Goal: Task Accomplishment & Management: Manage account settings

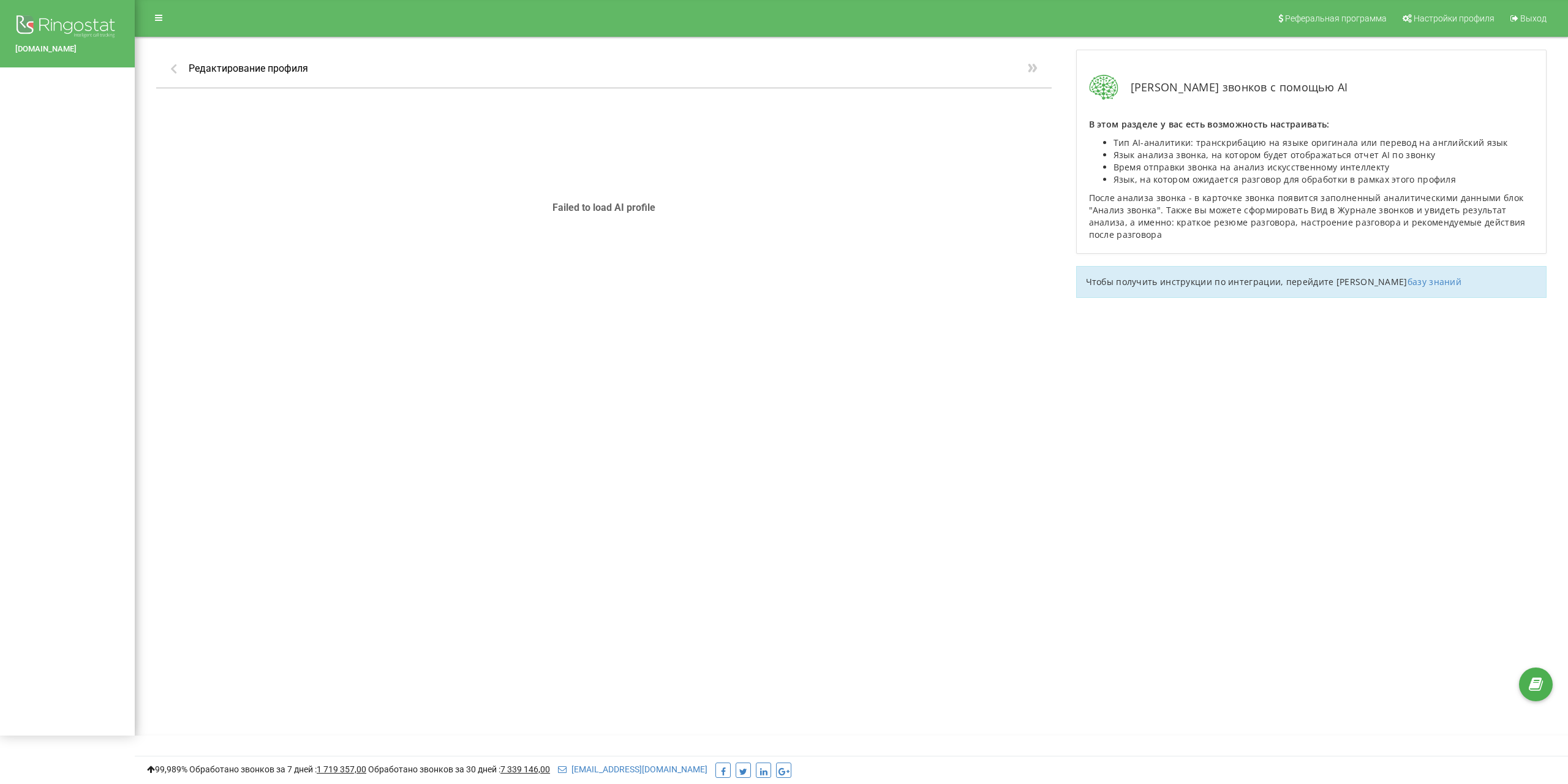
click at [55, 22] on img at bounding box center [67, 27] width 104 height 31
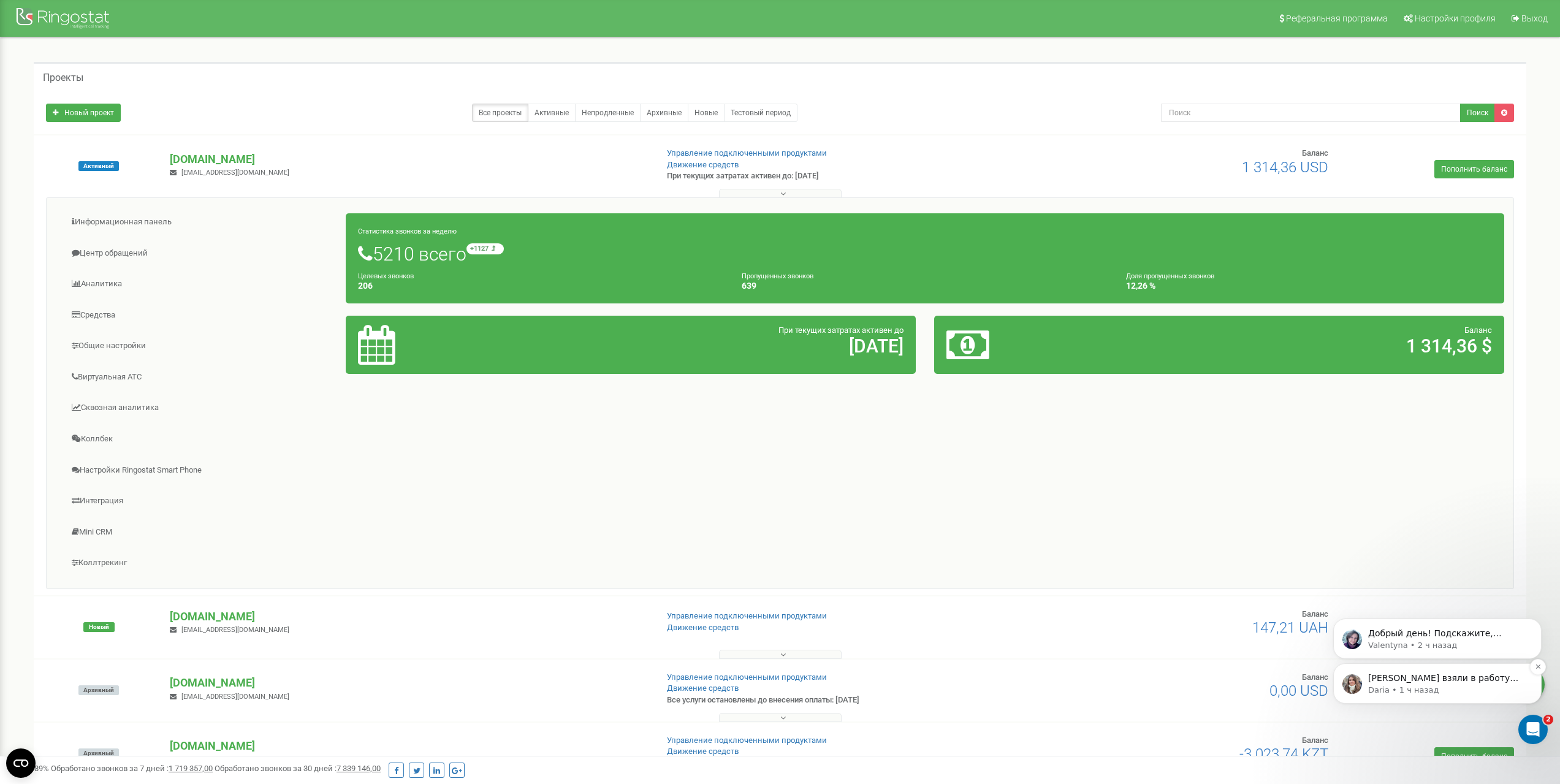
click at [1445, 682] on p "[PERSON_NAME] взяли в работу запрос, [PERSON_NAME] наберет вас🤗 Подскажите, пож…" at bounding box center [1447, 678] width 158 height 12
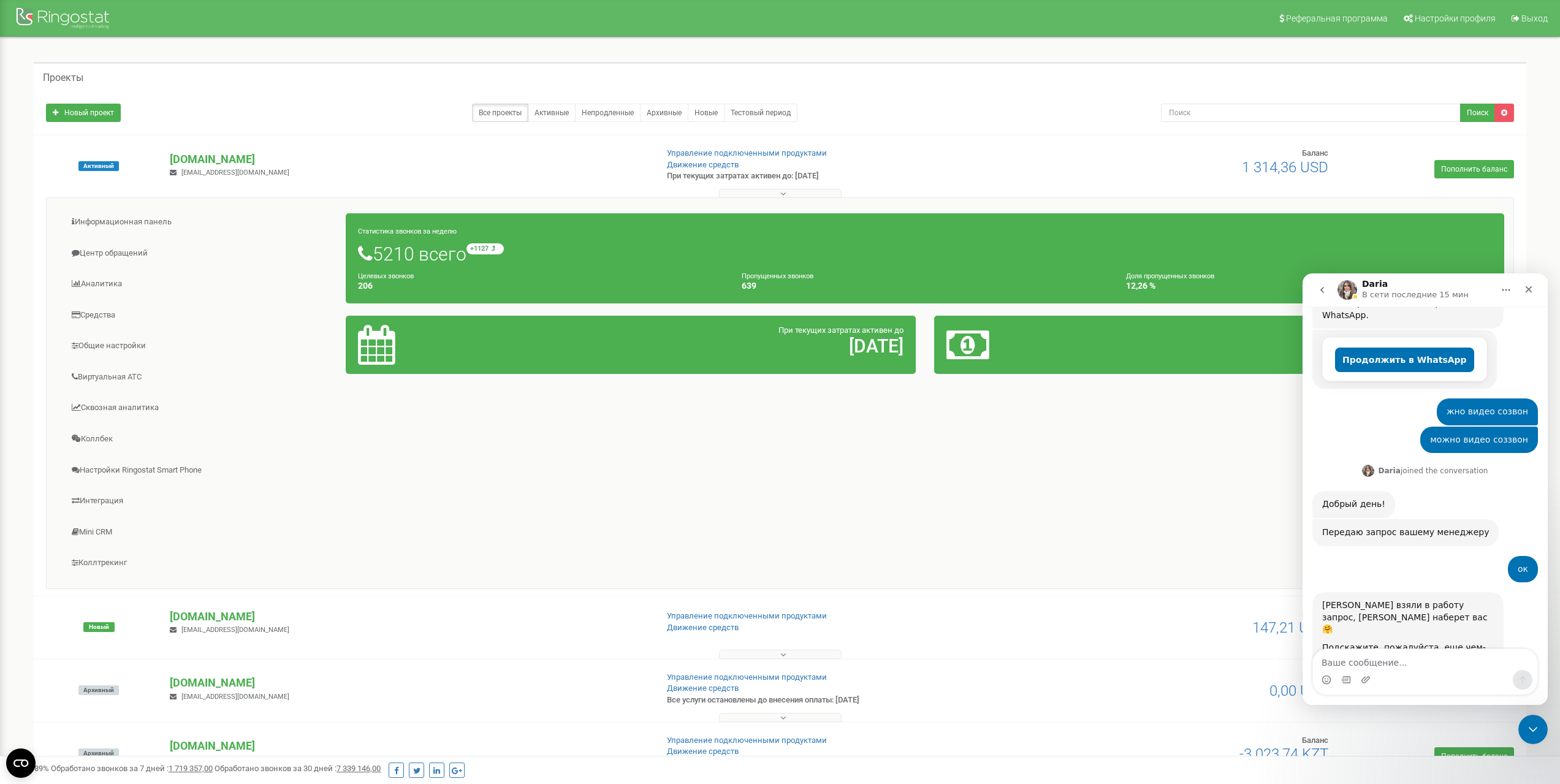
scroll to position [259, 0]
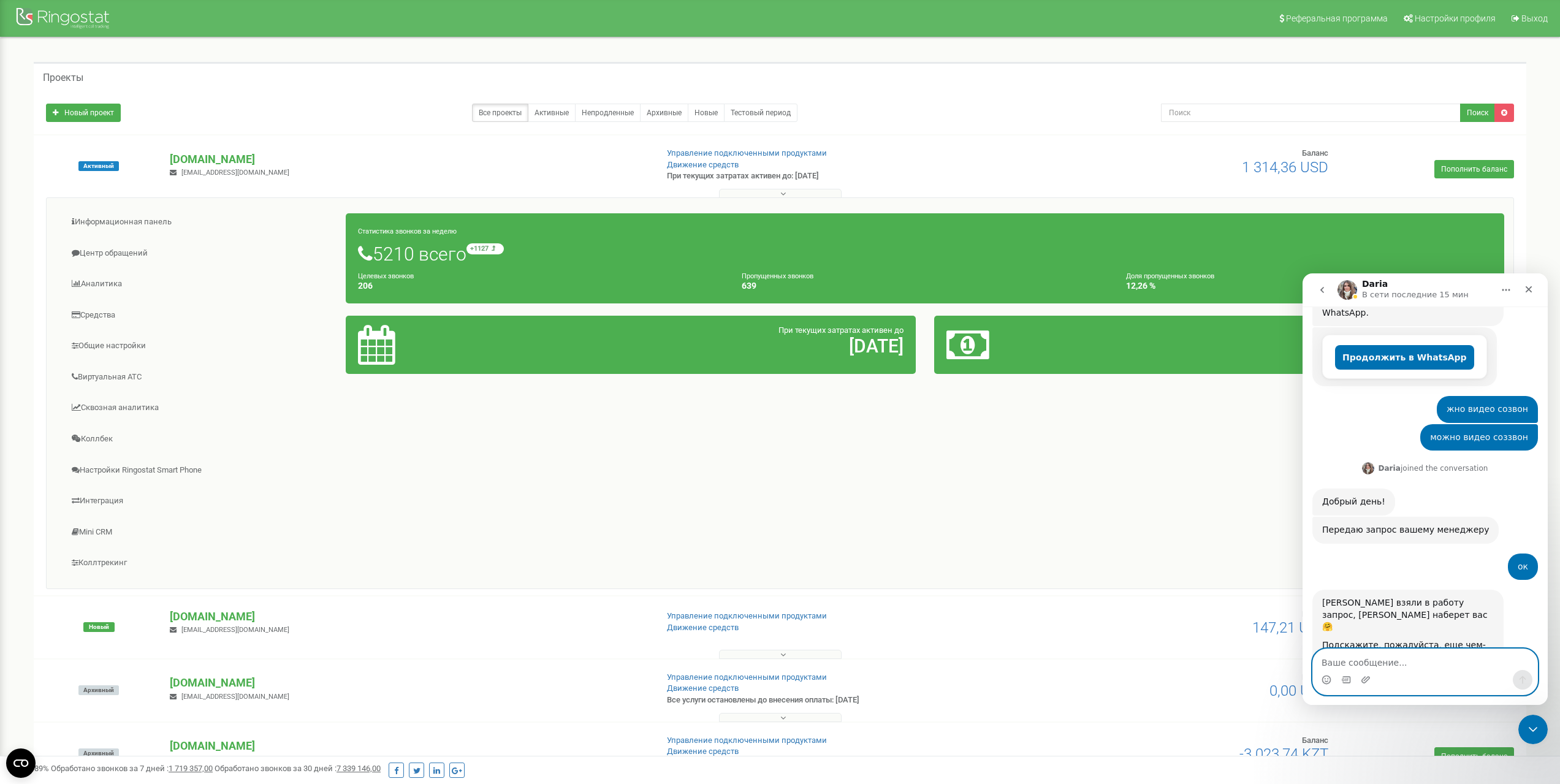
click at [1327, 683] on icon "Средство выбора эмодзи" at bounding box center [1327, 680] width 10 height 10
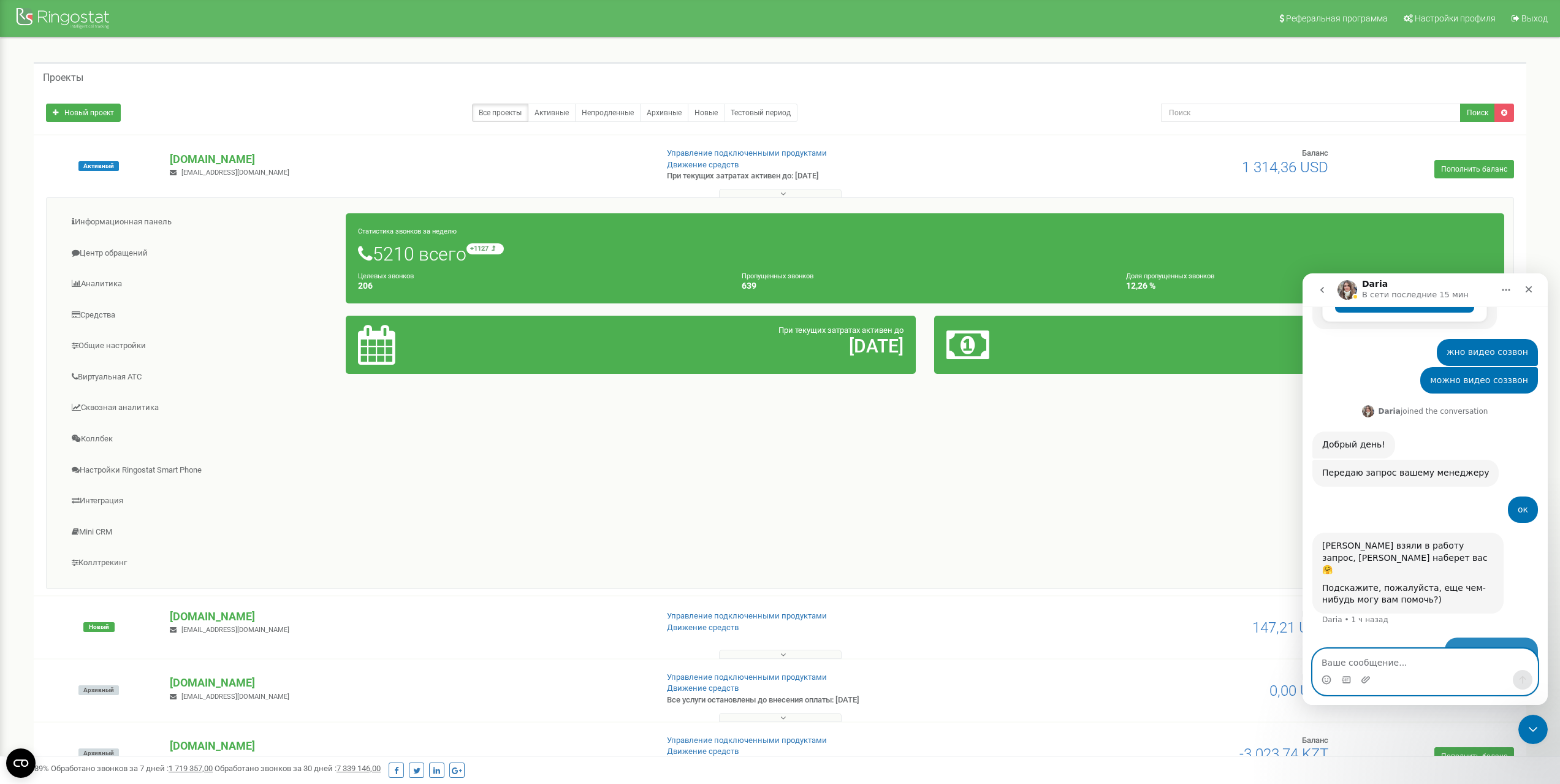
scroll to position [351, 0]
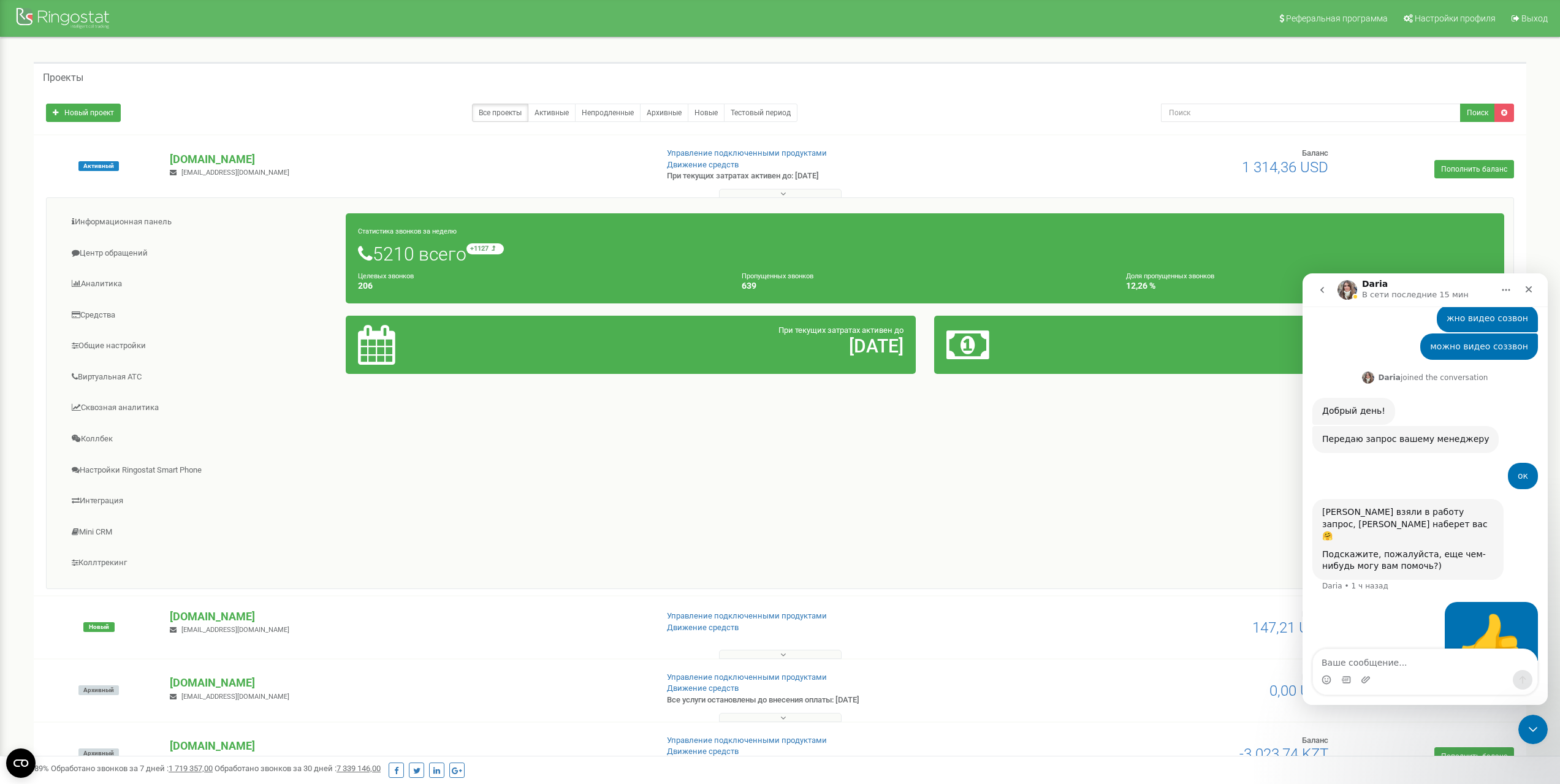
drag, startPoint x: 1087, startPoint y: 495, endPoint x: 1079, endPoint y: 497, distance: 8.2
click at [1085, 495] on div "Информационная панель Центр обращений Аналитика Средства" at bounding box center [780, 392] width 1468 height 392
click at [94, 346] on link "Общие настройки" at bounding box center [201, 346] width 290 height 30
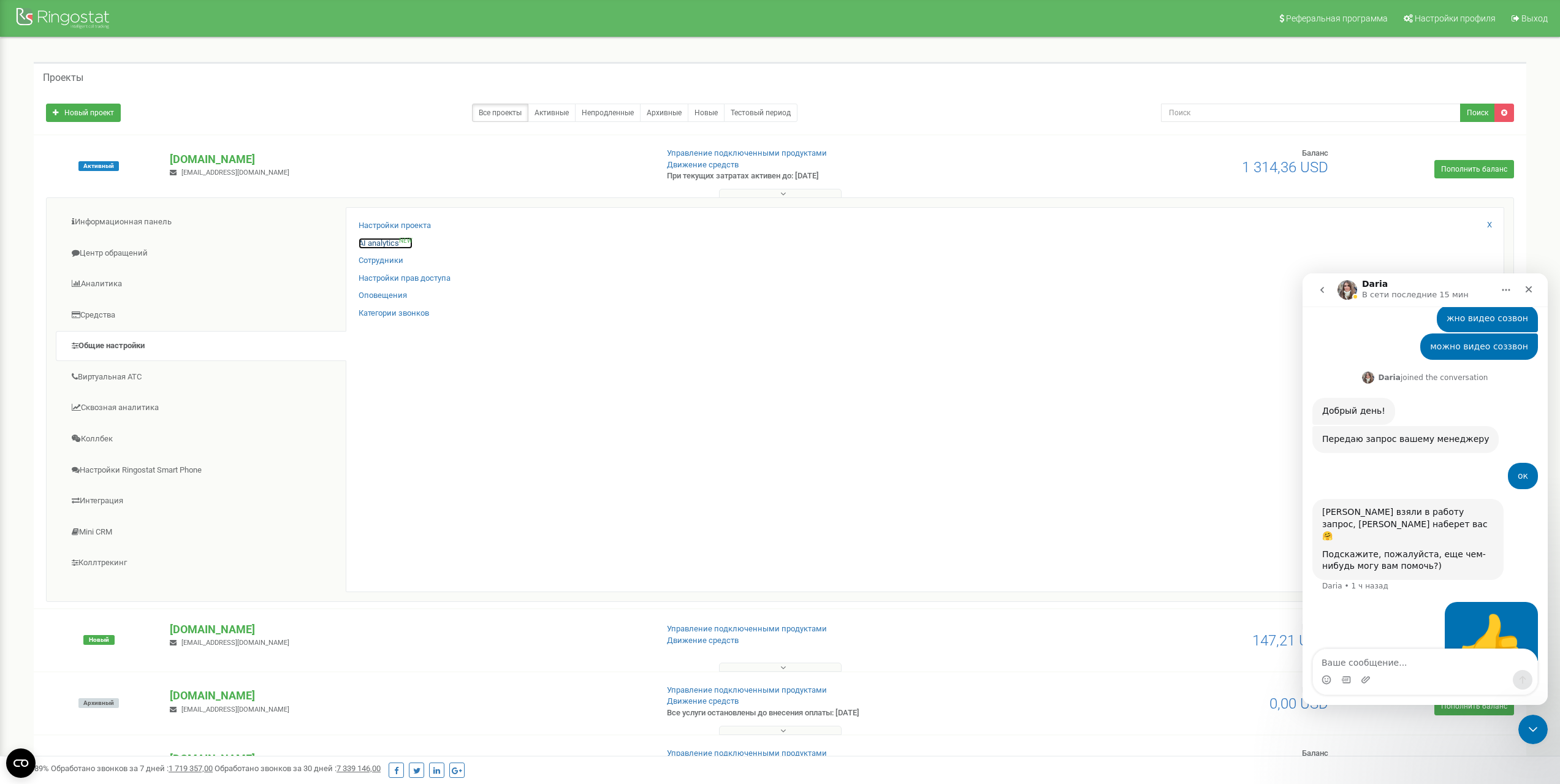
click at [381, 242] on link "AI analytics NEW" at bounding box center [386, 244] width 54 height 12
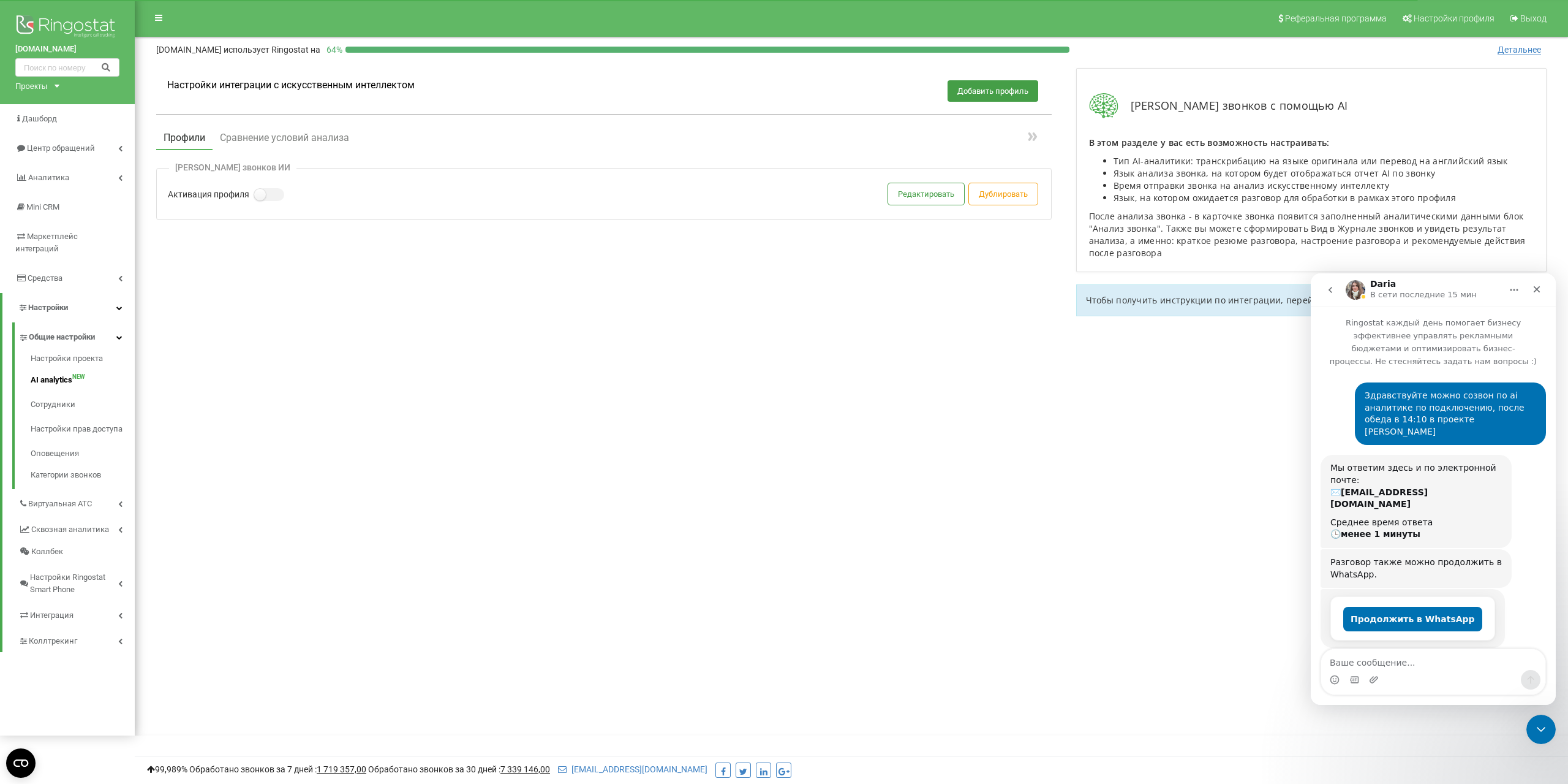
scroll to position [351, 0]
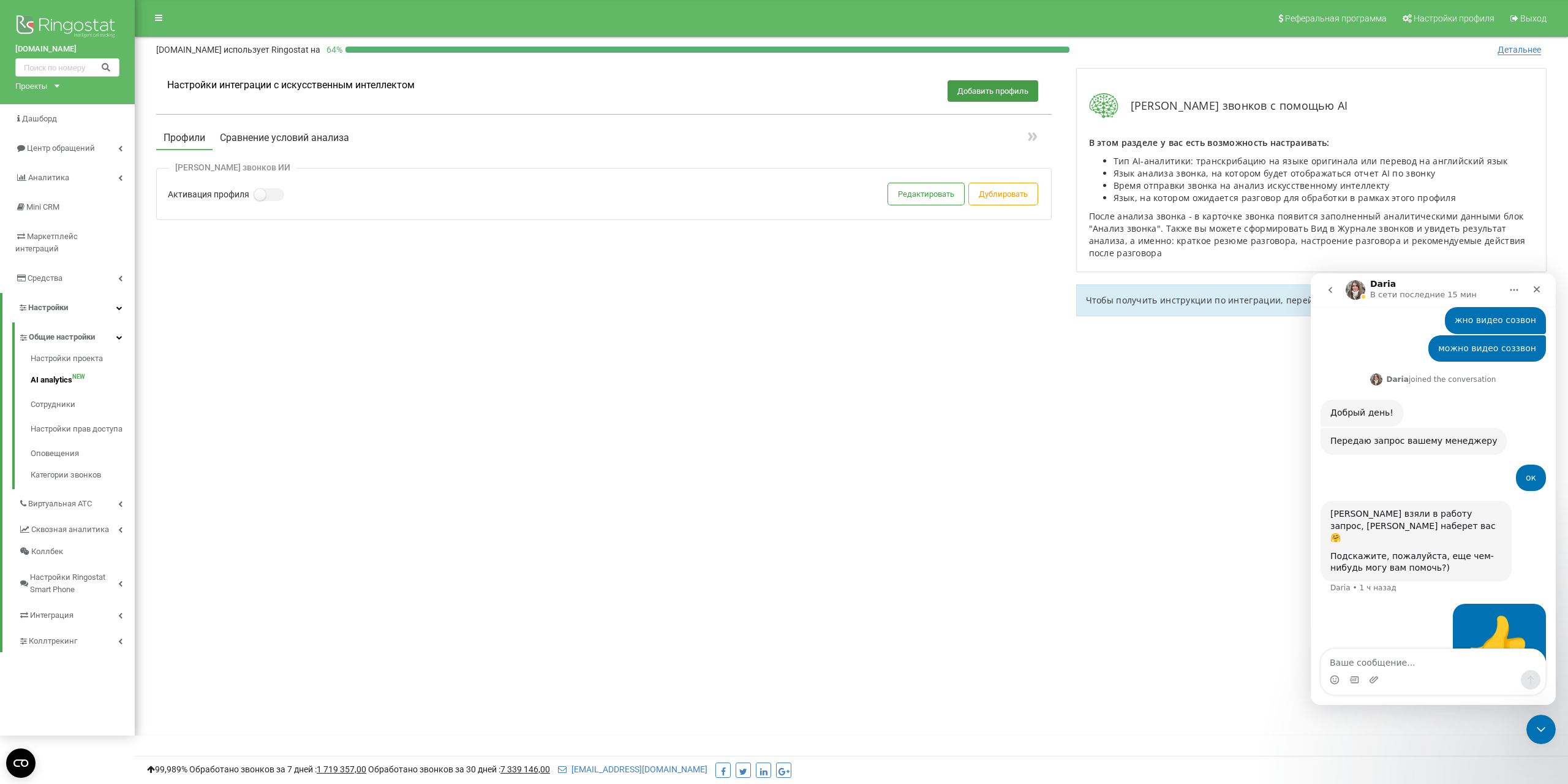
click at [261, 138] on button "Сравнение условий анализа" at bounding box center [284, 138] width 144 height 22
click at [185, 138] on button "Профили" at bounding box center [184, 138] width 57 height 22
click at [912, 199] on button "Редактировать" at bounding box center [927, 193] width 76 height 21
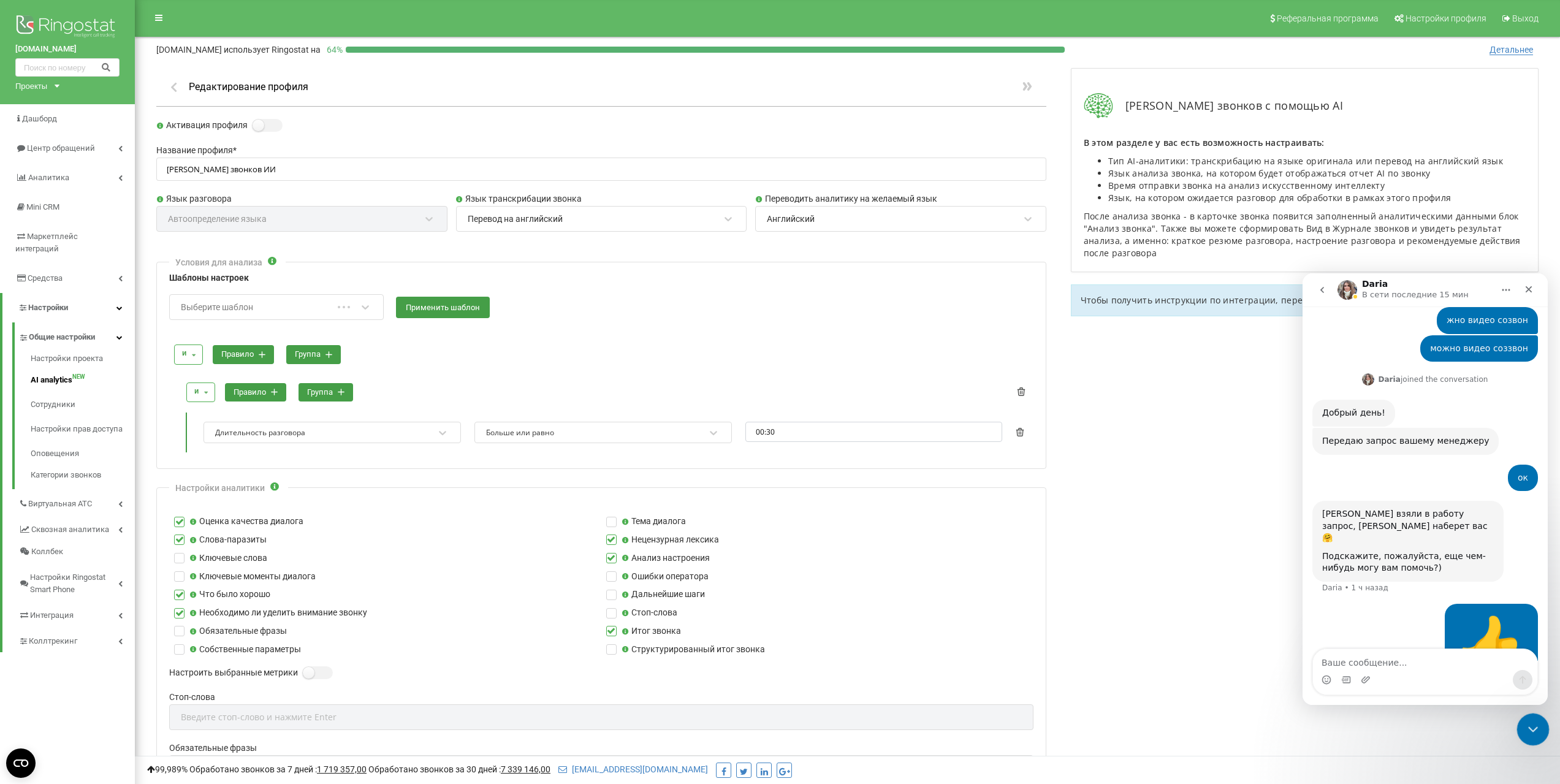
drag, startPoint x: 1530, startPoint y: 724, endPoint x: 3031, endPoint y: 1439, distance: 1662.6
click at [1529, 724] on icon "Закрыть службу сообщений Intercom" at bounding box center [1531, 727] width 15 height 15
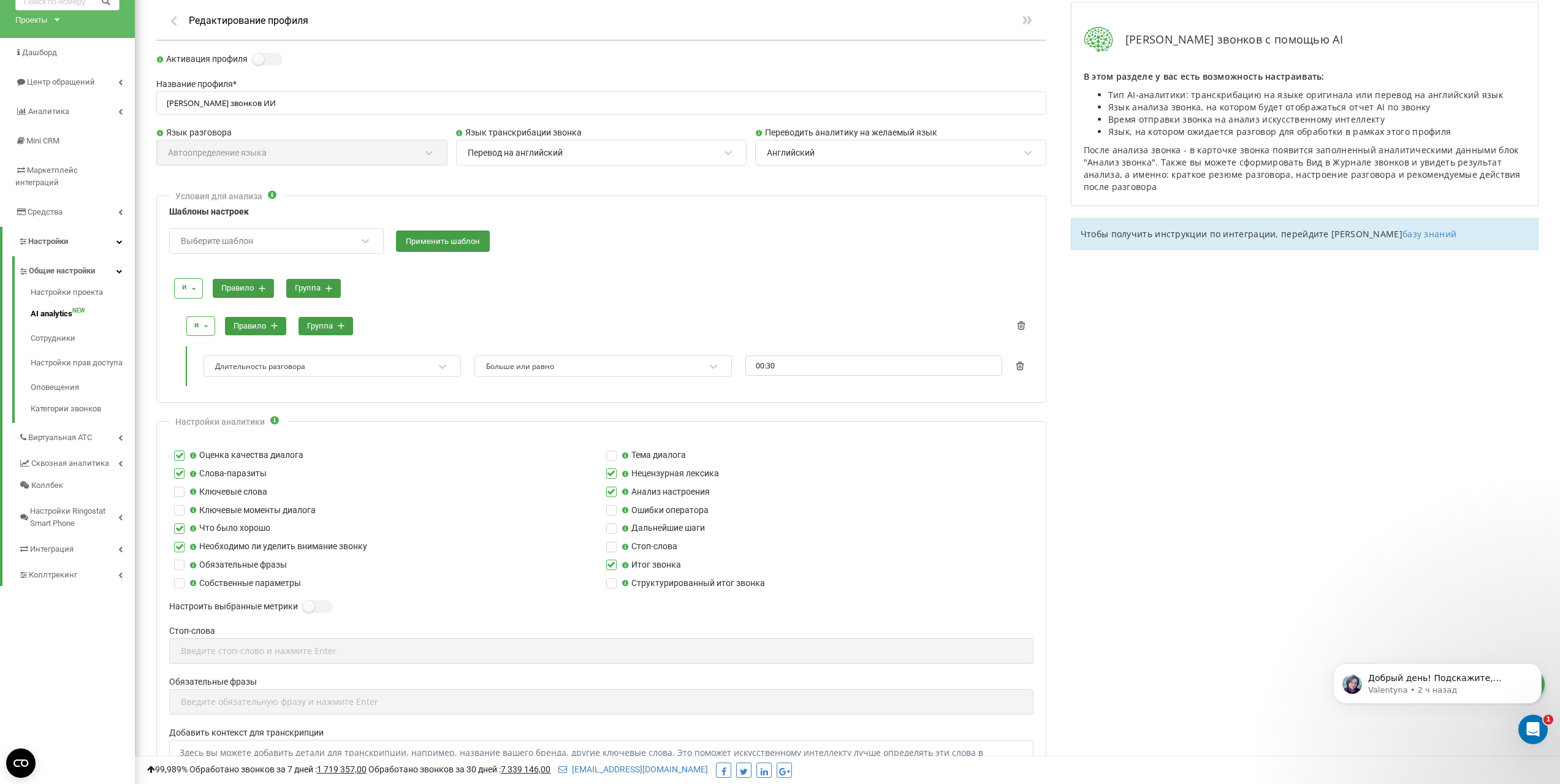
scroll to position [60, 0]
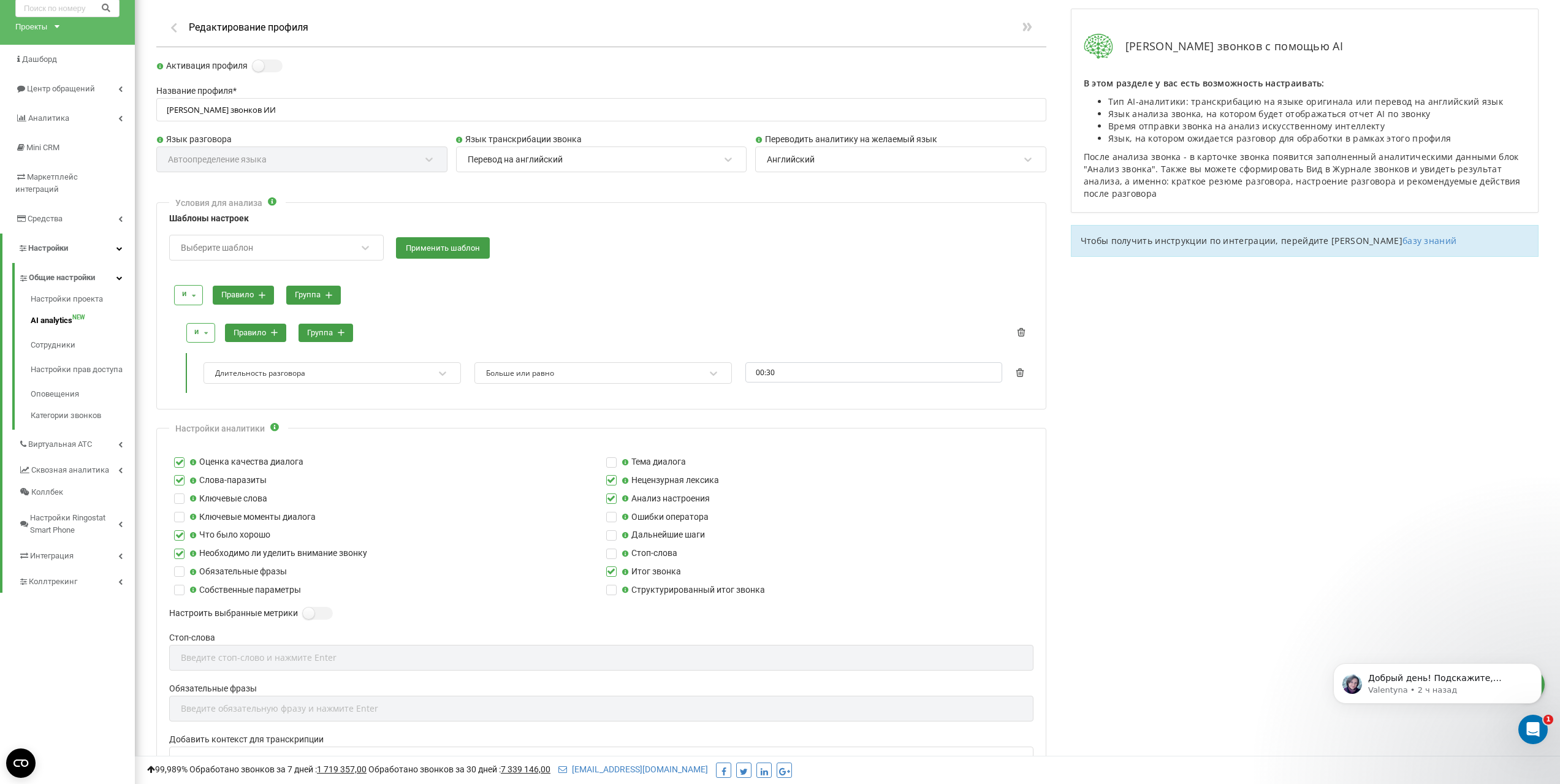
click at [822, 165] on div "Английский" at bounding box center [892, 159] width 254 height 20
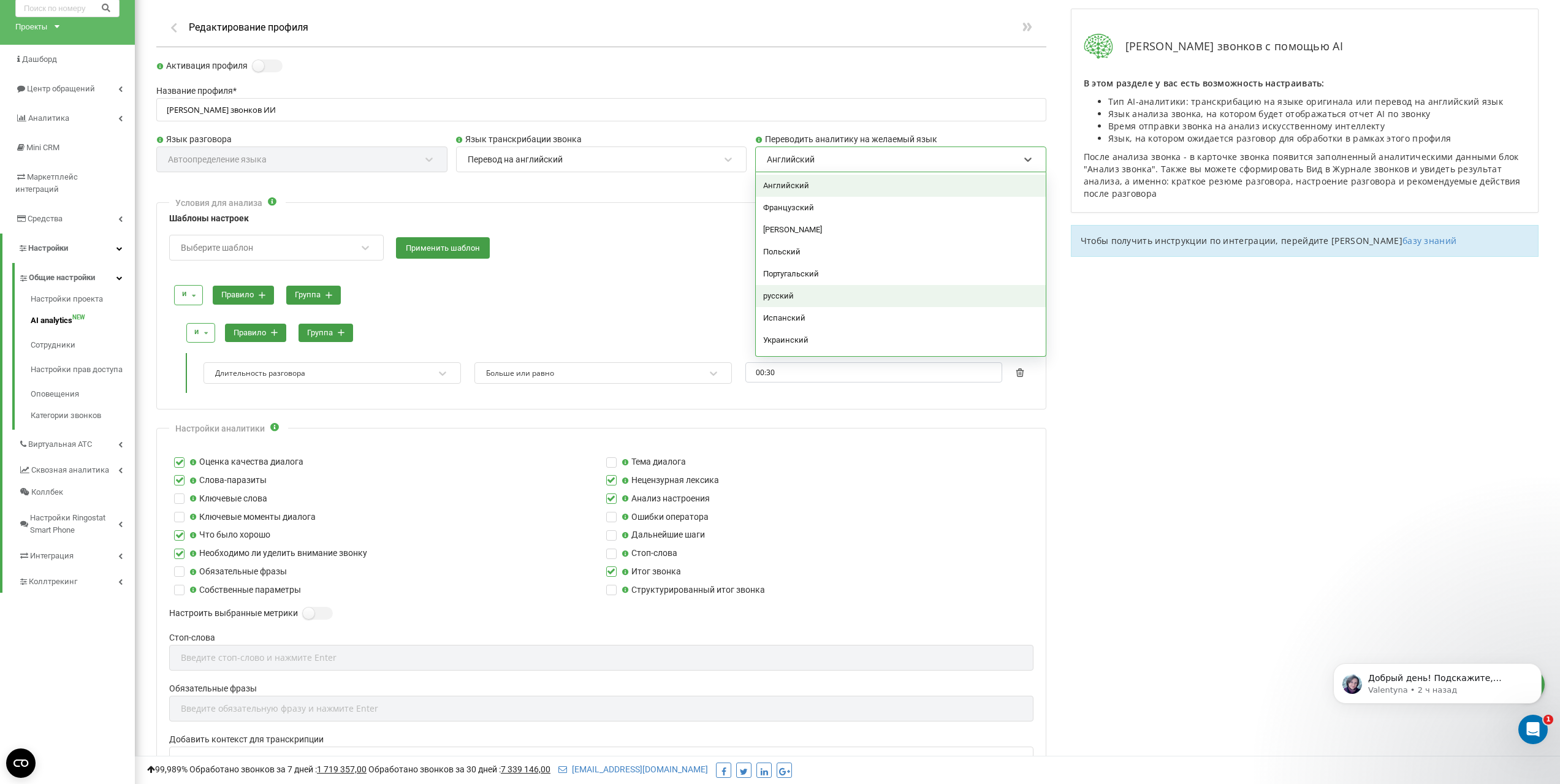
click at [782, 296] on div "русский" at bounding box center [901, 296] width 290 height 22
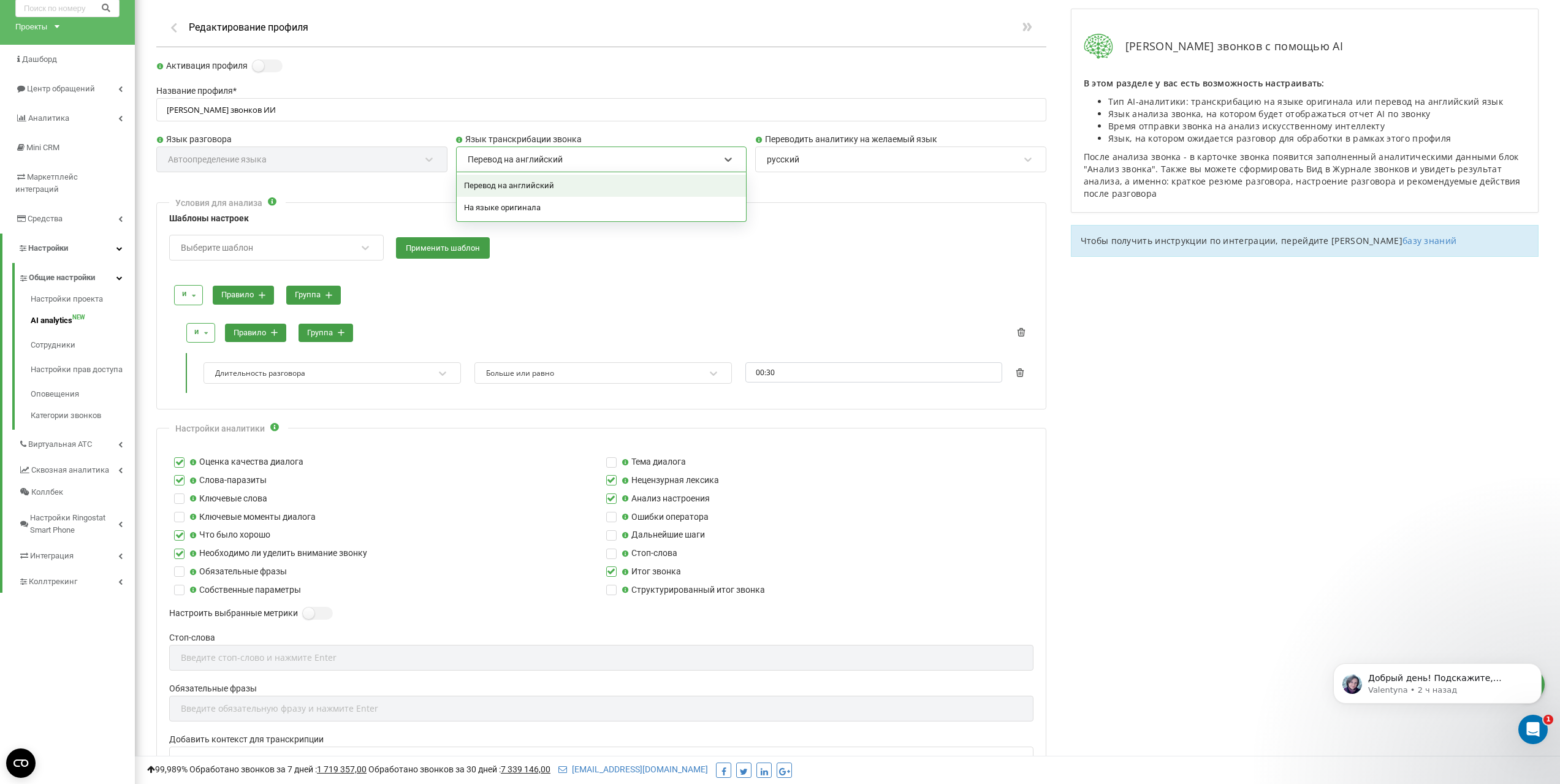
click at [576, 159] on div "Перевод на английский" at bounding box center [593, 159] width 254 height 20
click at [625, 266] on div "Условия для анализа Шаблоны настроек Выберите шаблон Применить шаблон и и или п…" at bounding box center [601, 305] width 890 height 207
click at [313, 158] on div "Язык разговора Автоопределение языка" at bounding box center [301, 158] width 291 height 51
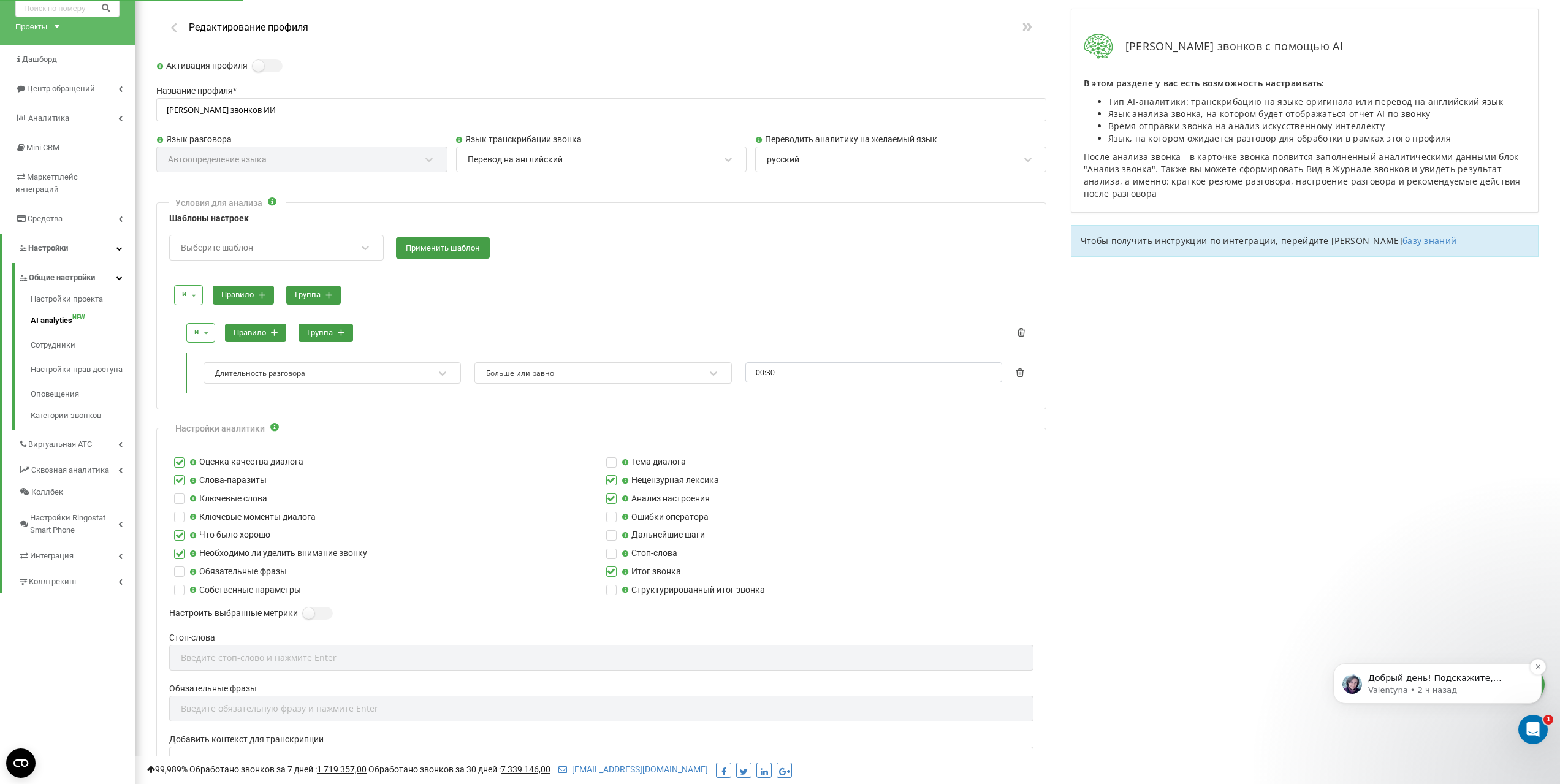
click at [1453, 685] on p "Valentyna • 2 ч назад" at bounding box center [1447, 690] width 158 height 11
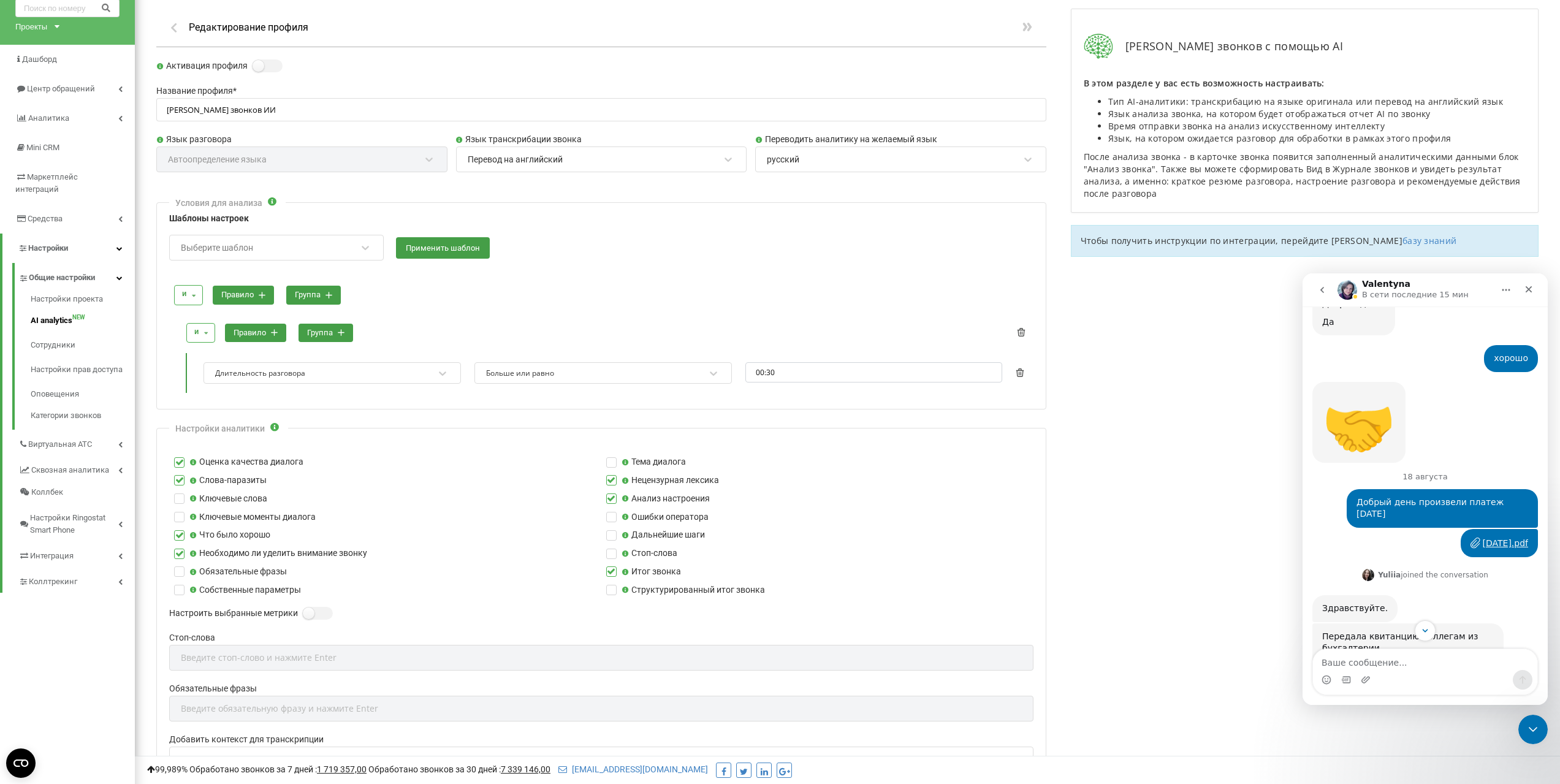
scroll to position [974, 0]
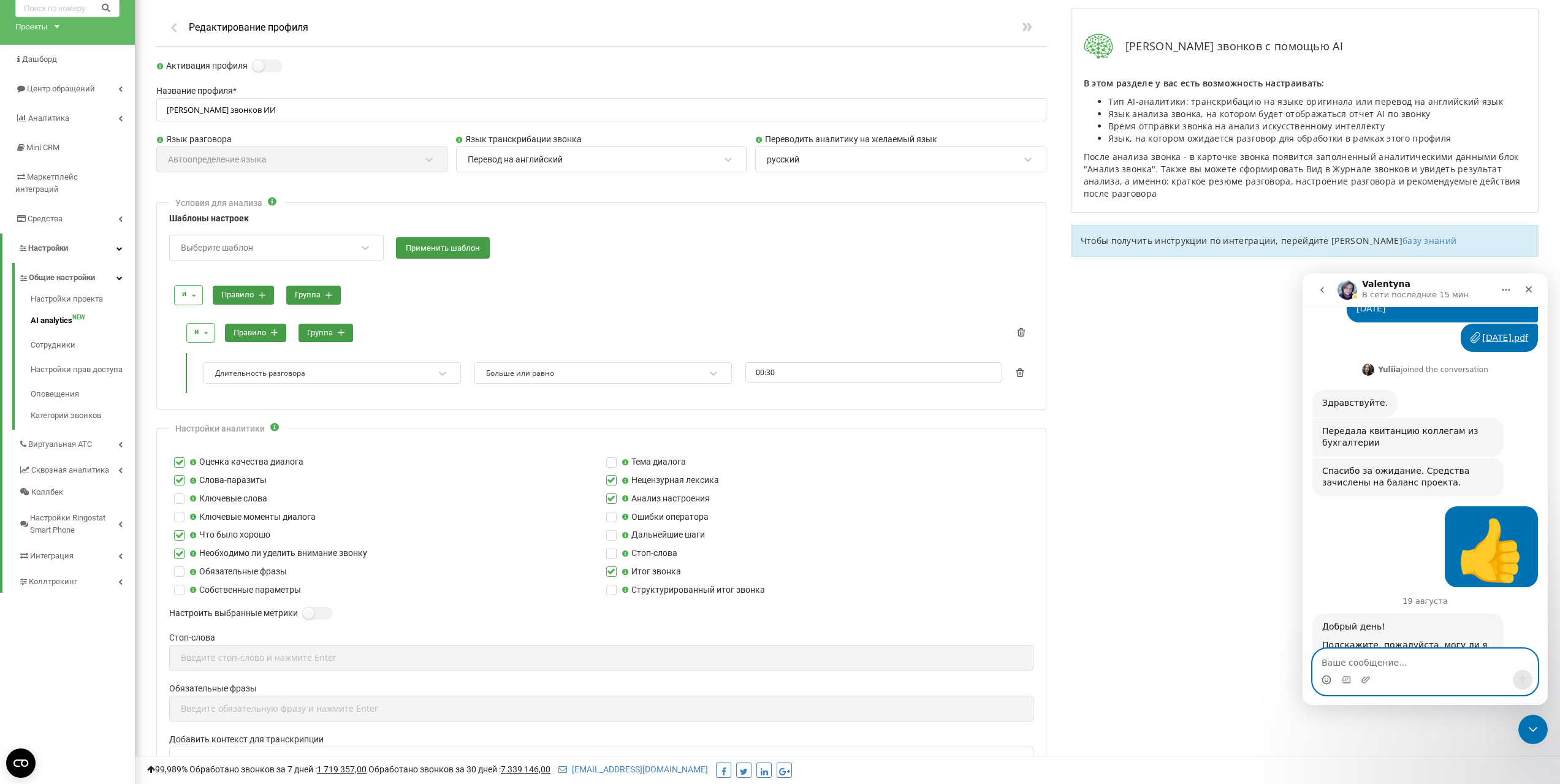
click at [1325, 680] on icon "Средство выбора эмодзи" at bounding box center [1327, 680] width 10 height 10
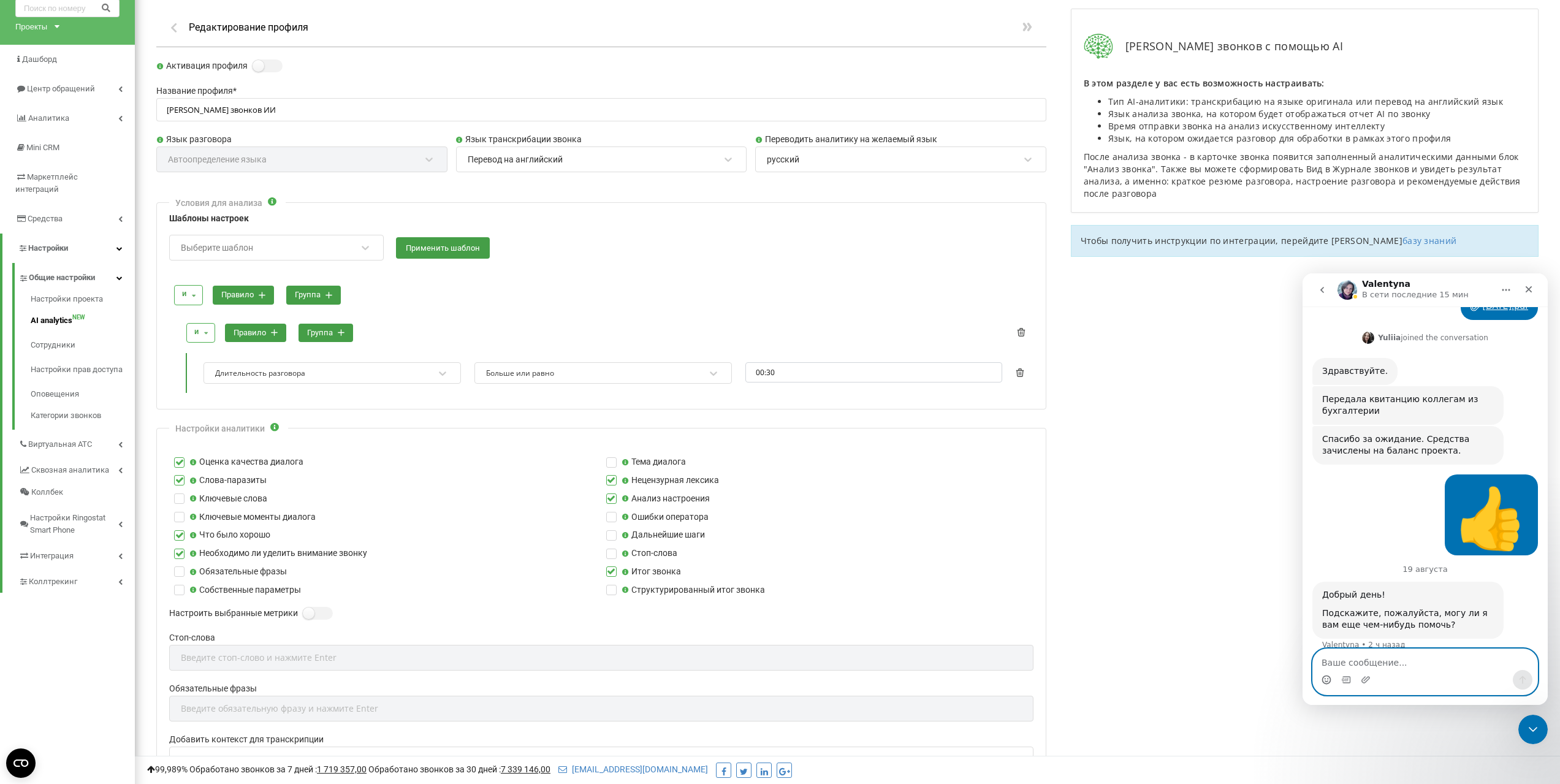
scroll to position [1065, 0]
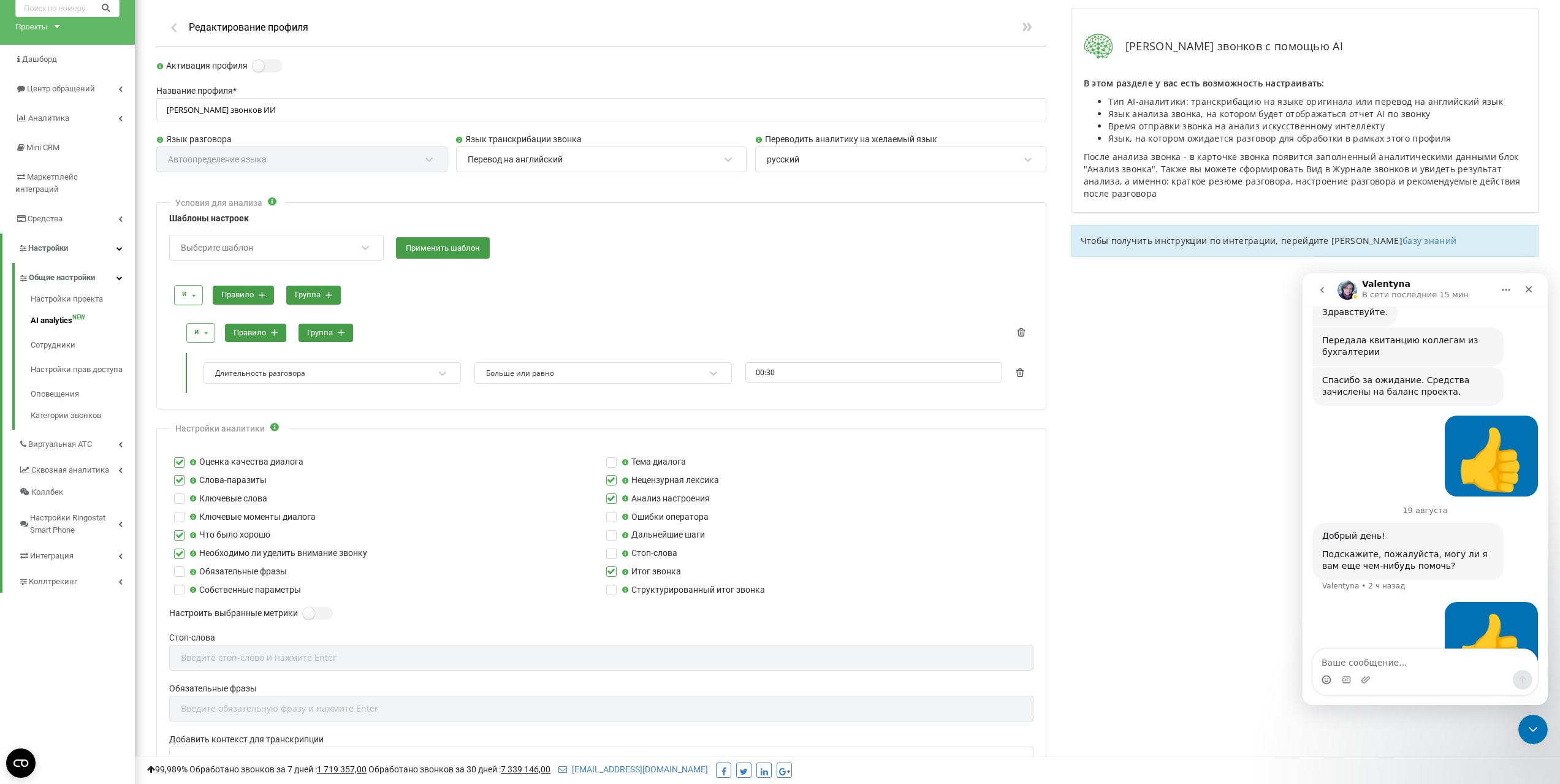
click at [1323, 288] on icon "go back" at bounding box center [1322, 289] width 4 height 7
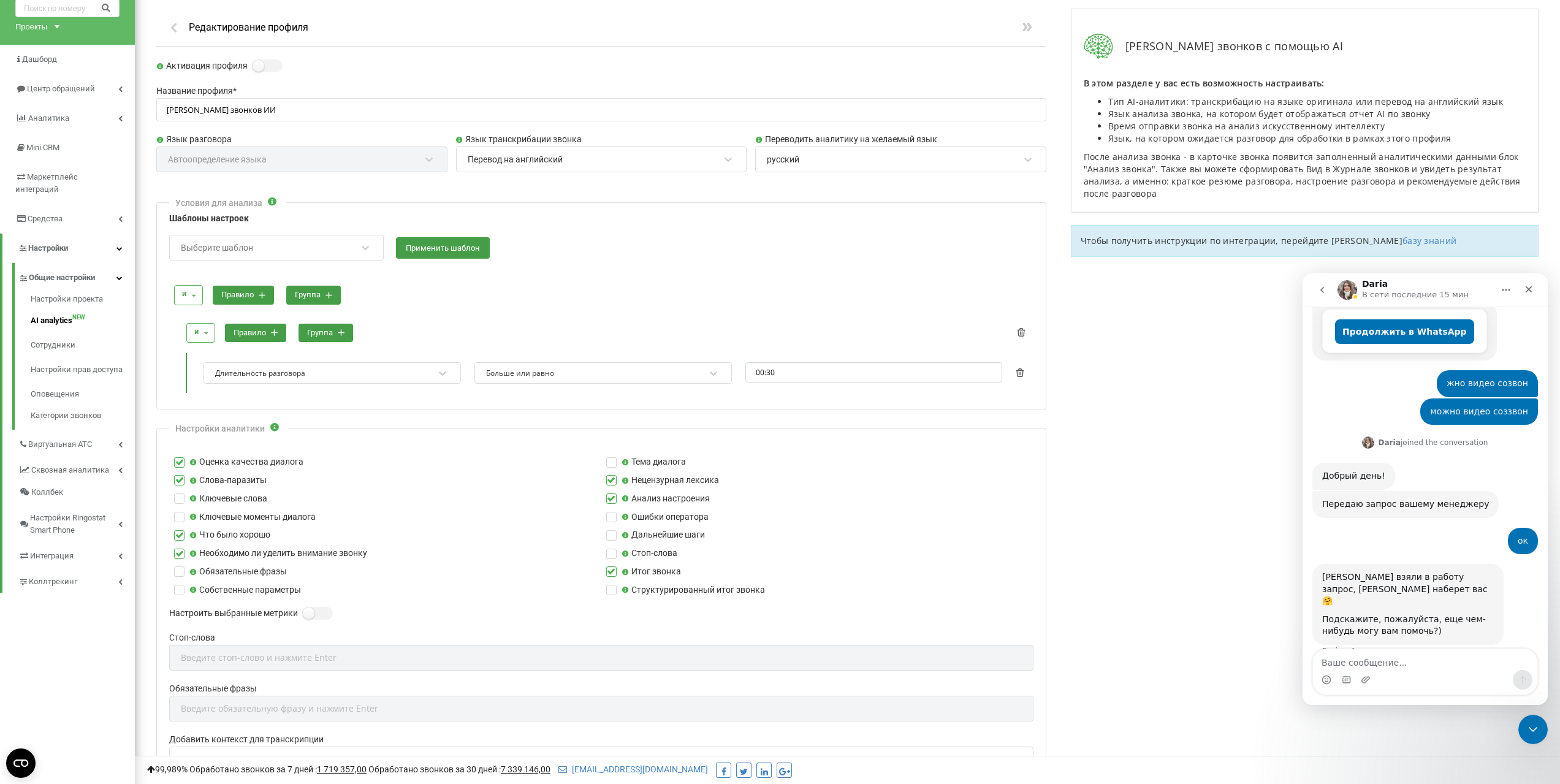
scroll to position [351, 0]
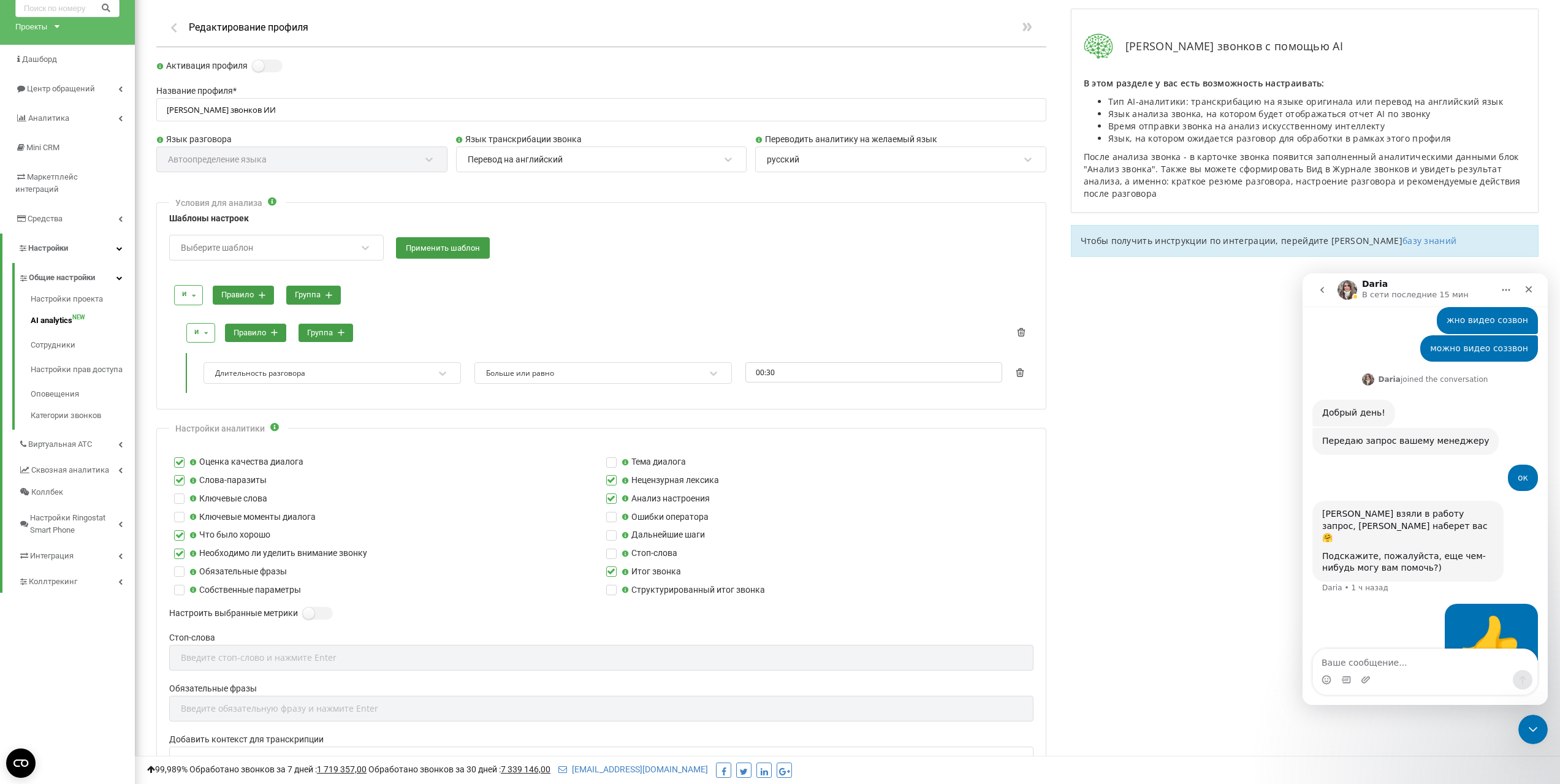
click at [1325, 288] on icon "go back" at bounding box center [1322, 289] width 10 height 10
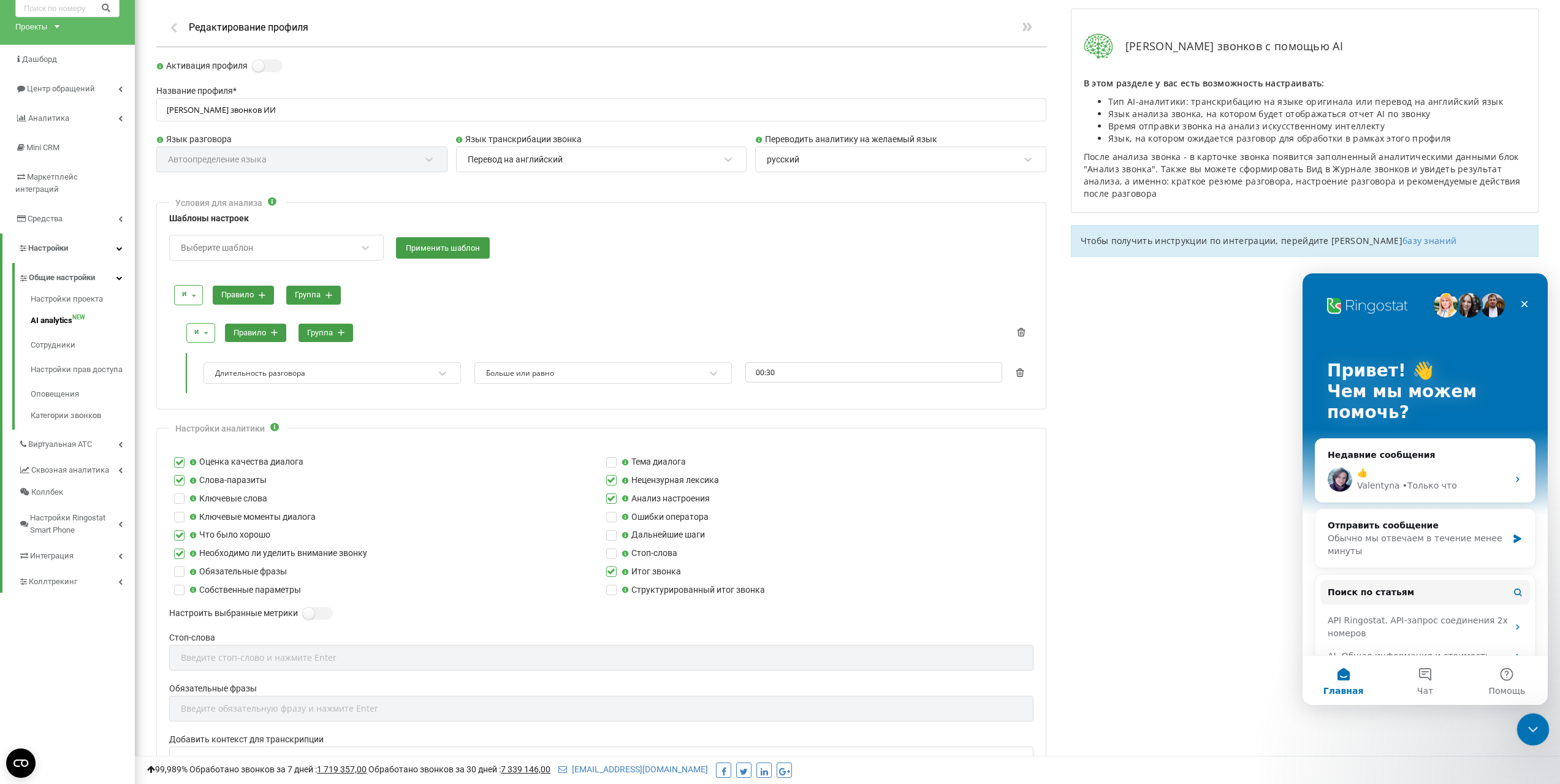
click at [1541, 719] on div "Закрыть службу сообщений Intercom" at bounding box center [1531, 727] width 30 height 30
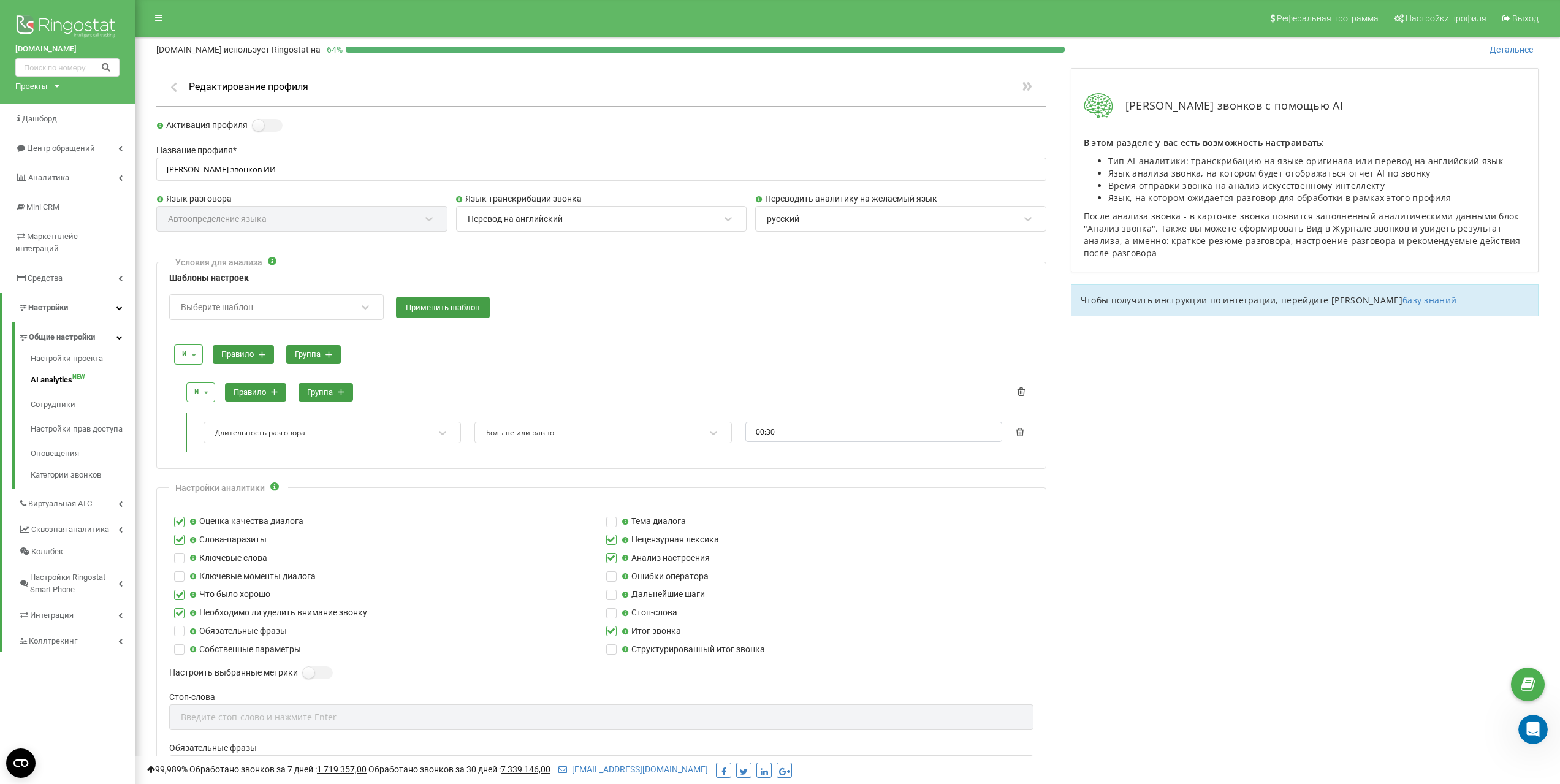
click at [1184, 542] on div "Анализ звонков с помощью AI В этом разделе у вас есть возможность настраивать: …" at bounding box center [1304, 632] width 492 height 1154
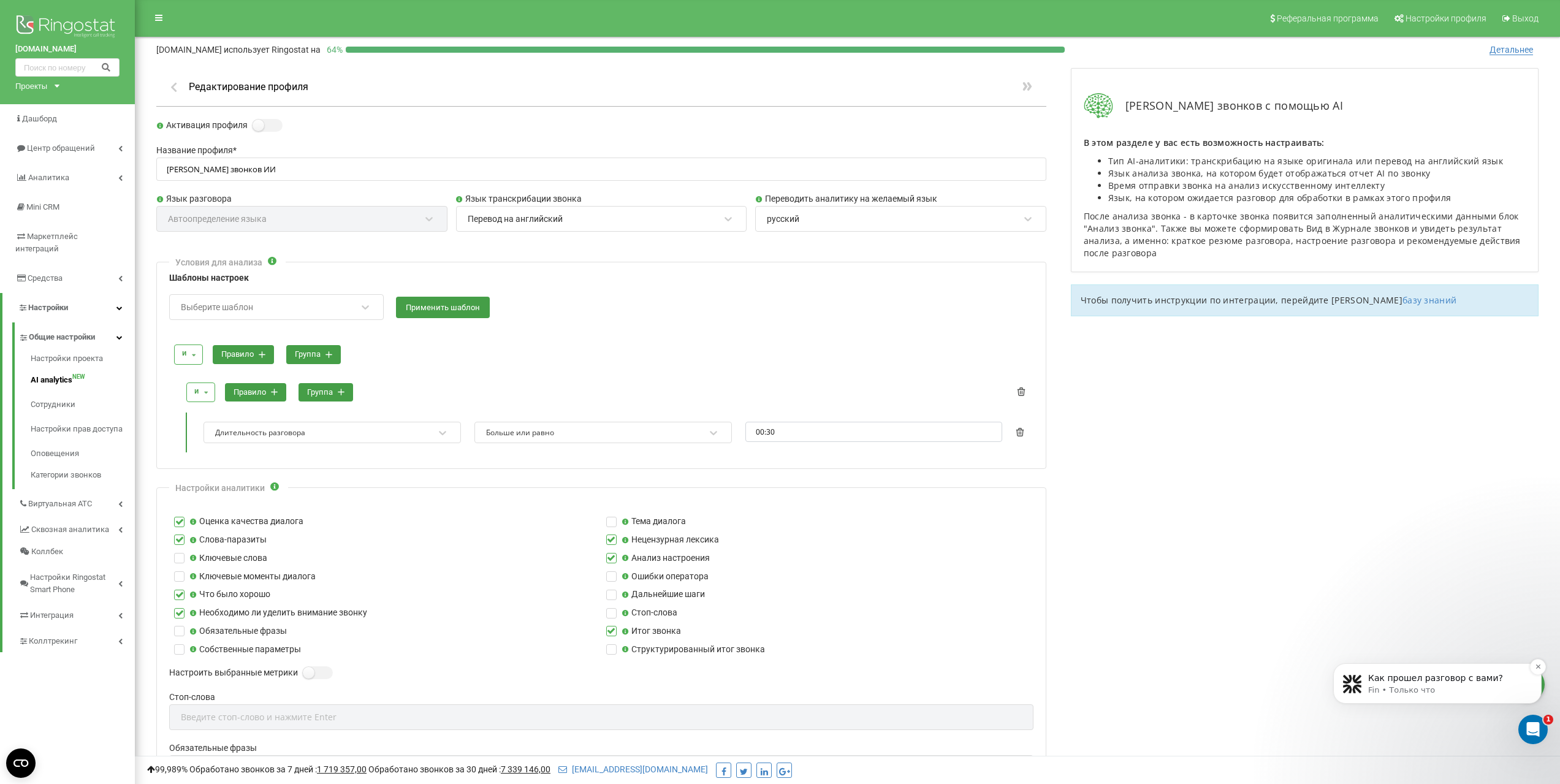
click at [1414, 684] on p "Fin • Только что" at bounding box center [1447, 690] width 158 height 11
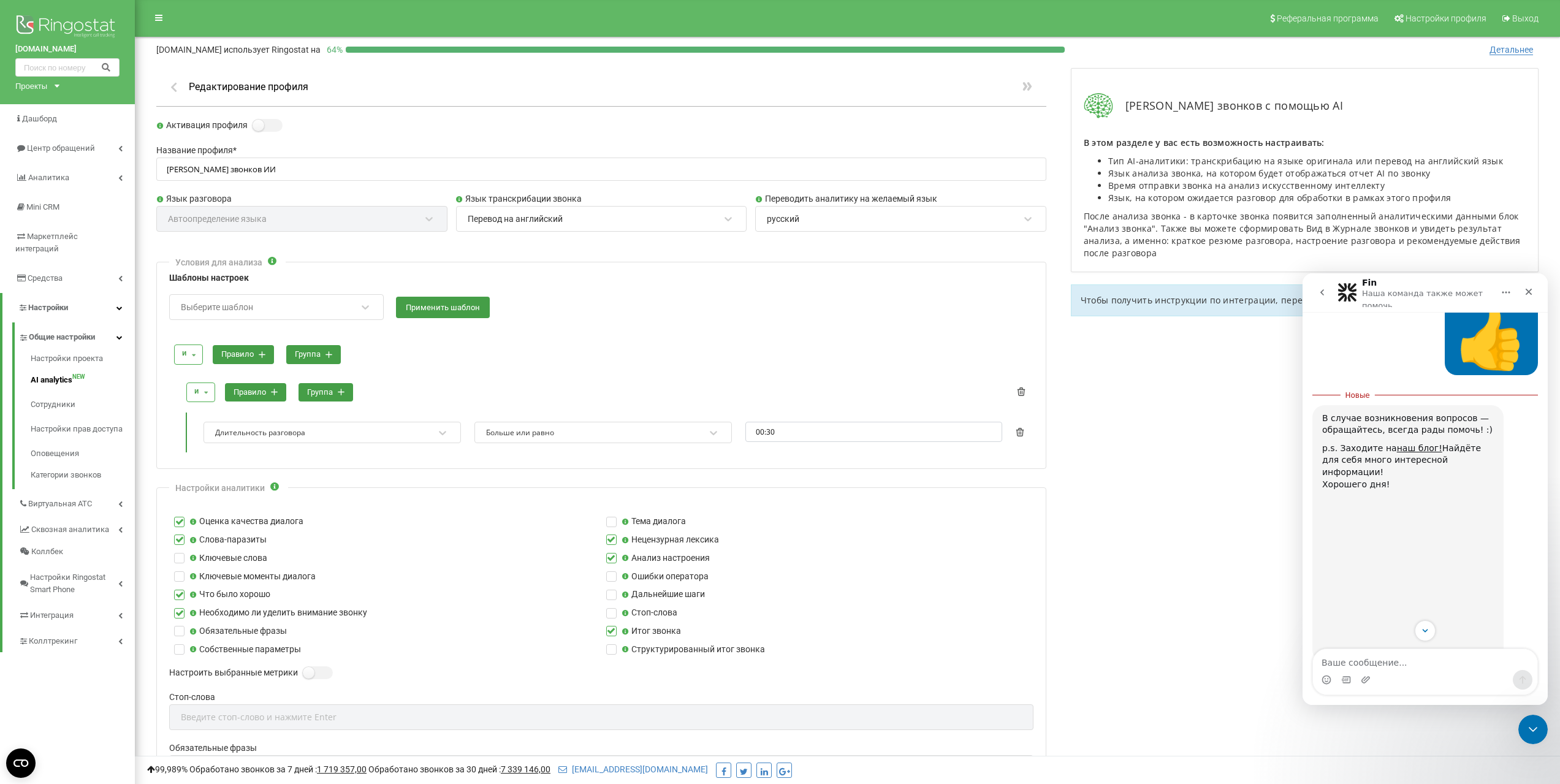
scroll to position [729, 0]
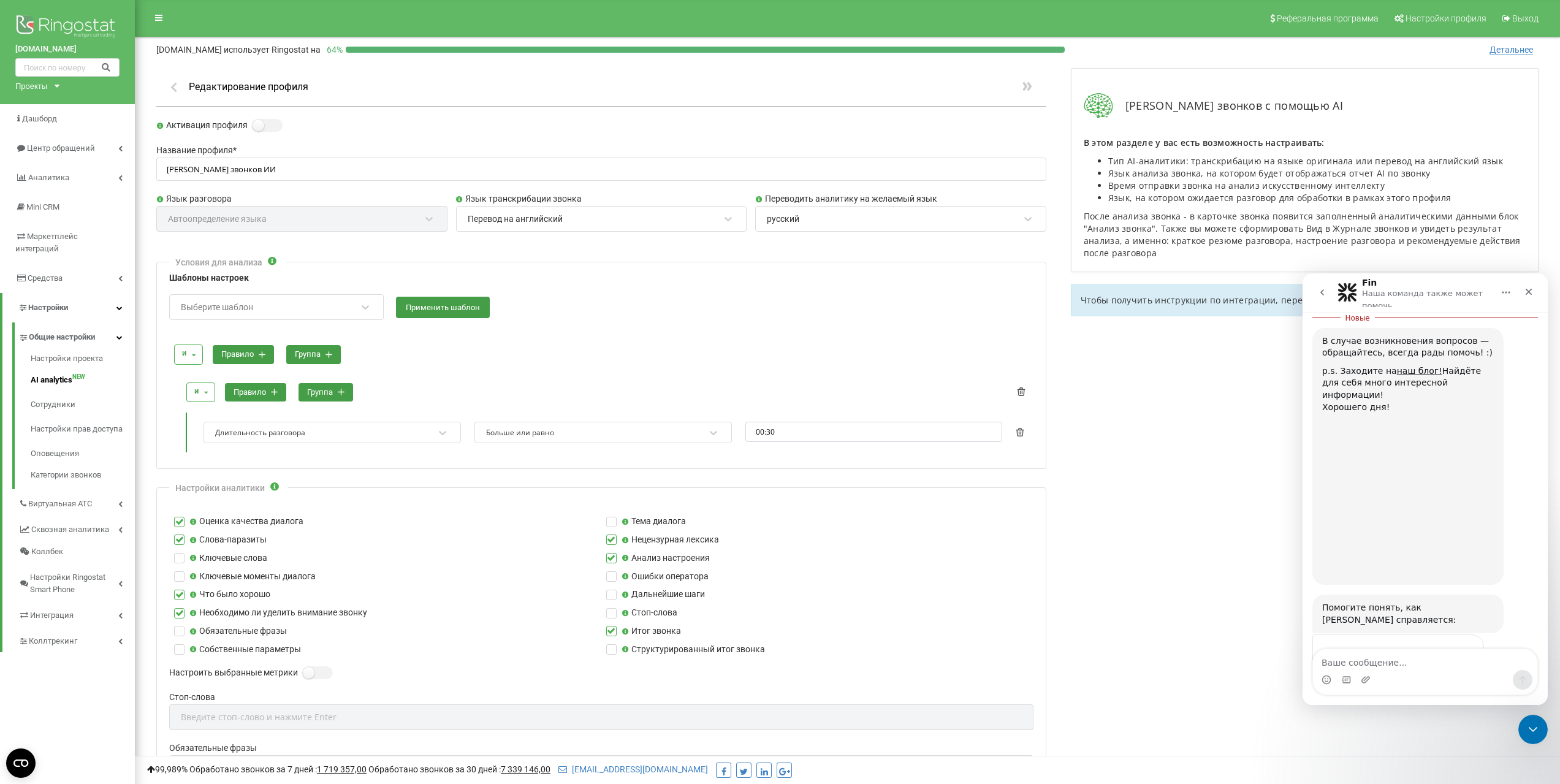
click at [1460, 668] on span "Великолепно" at bounding box center [1456, 679] width 22 height 22
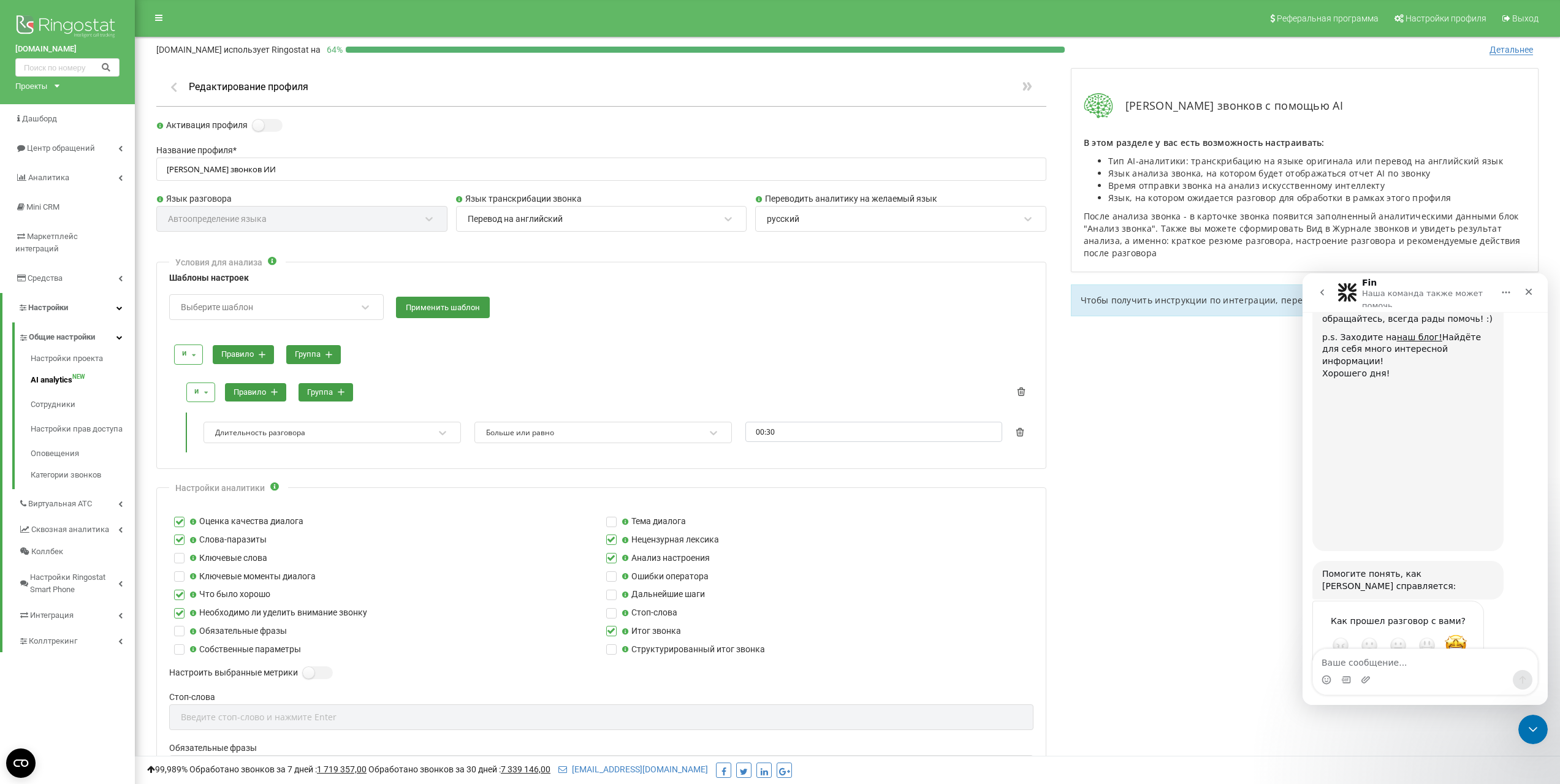
click at [1459, 677] on div "Отправить" at bounding box center [1462, 689] width 24 height 24
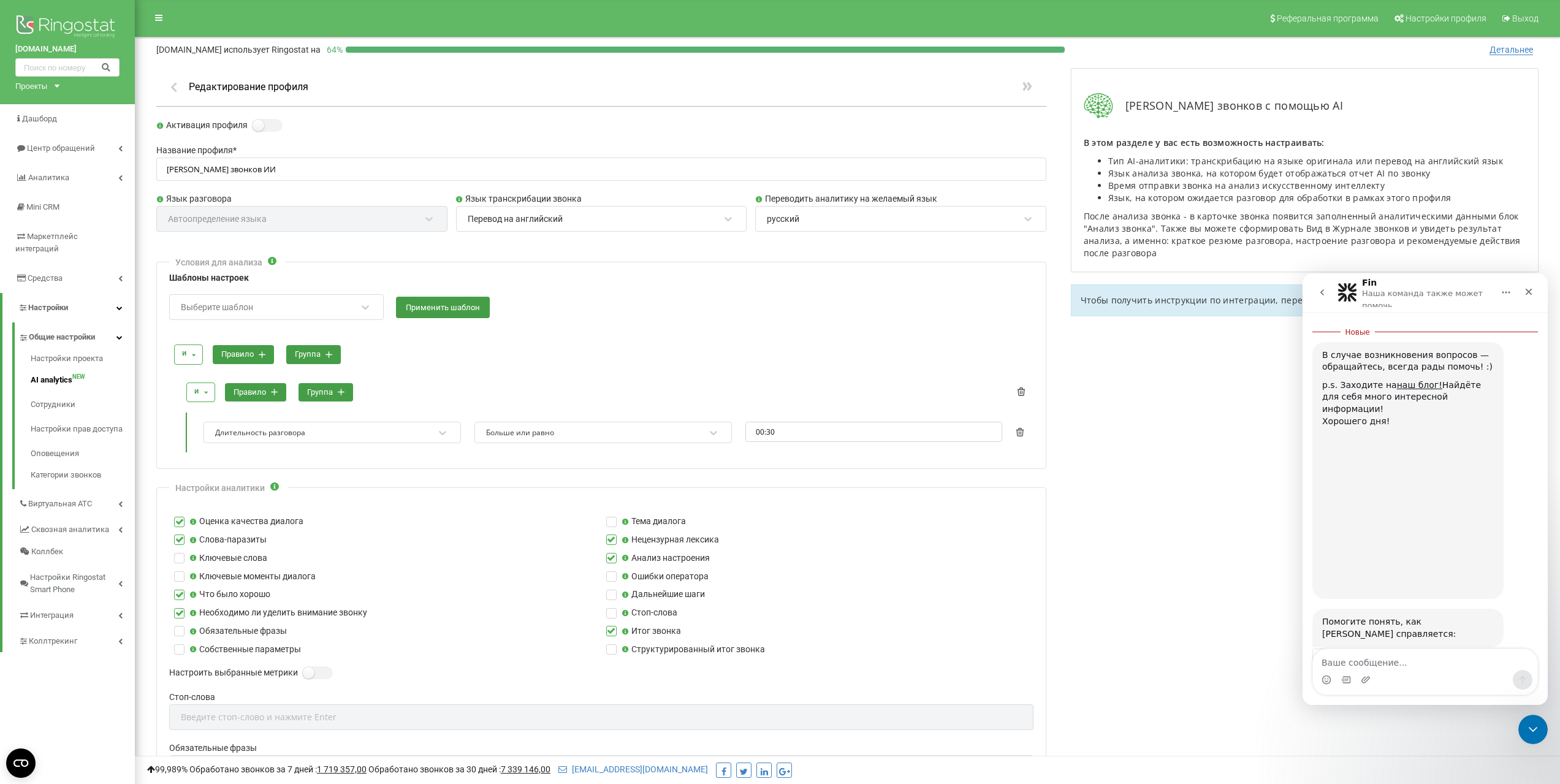
click at [1321, 287] on icon "go back" at bounding box center [1322, 292] width 10 height 10
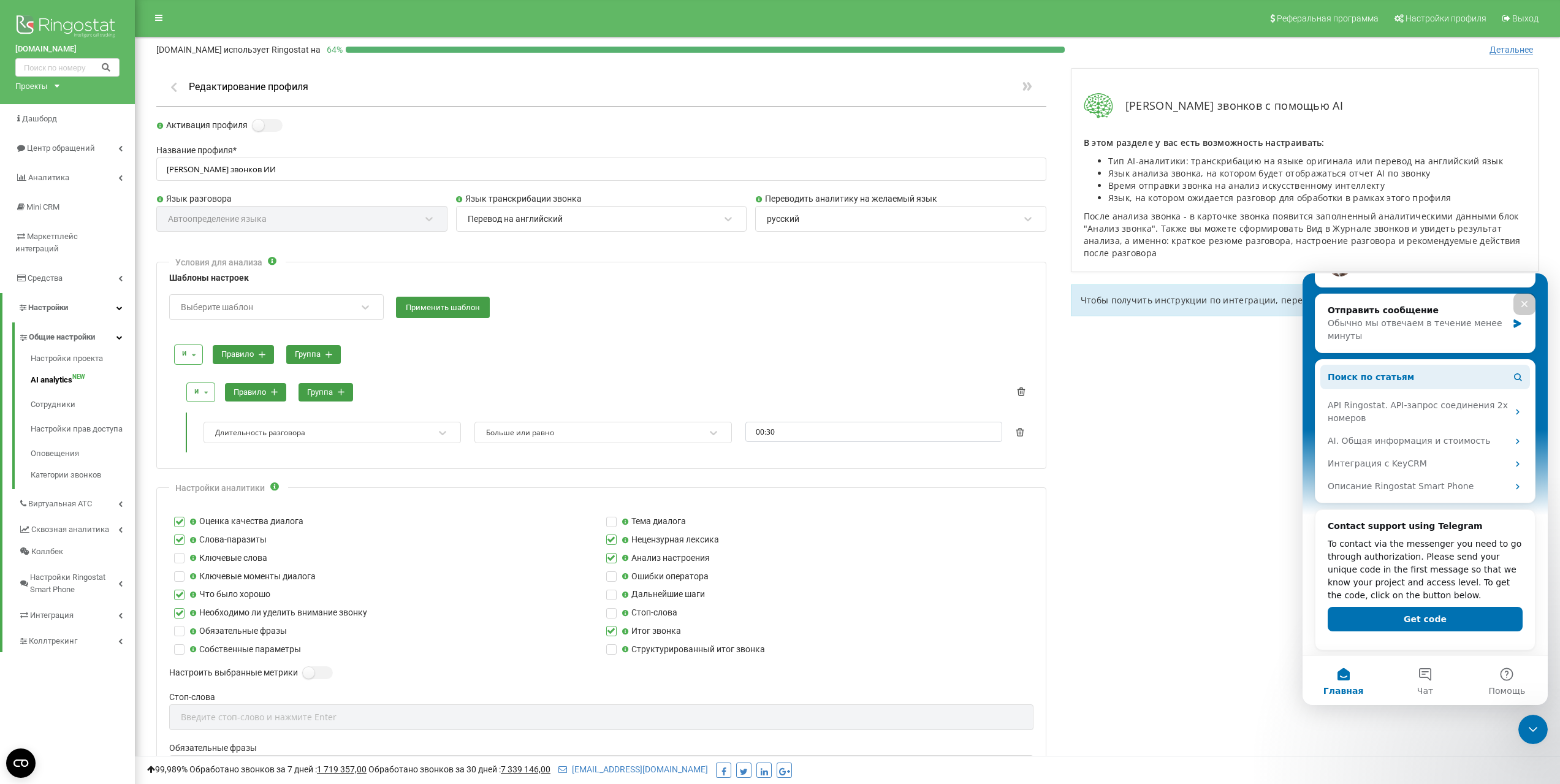
scroll to position [217, 0]
click at [1540, 729] on div "Закрыть службу сообщений Intercom" at bounding box center [1531, 727] width 30 height 30
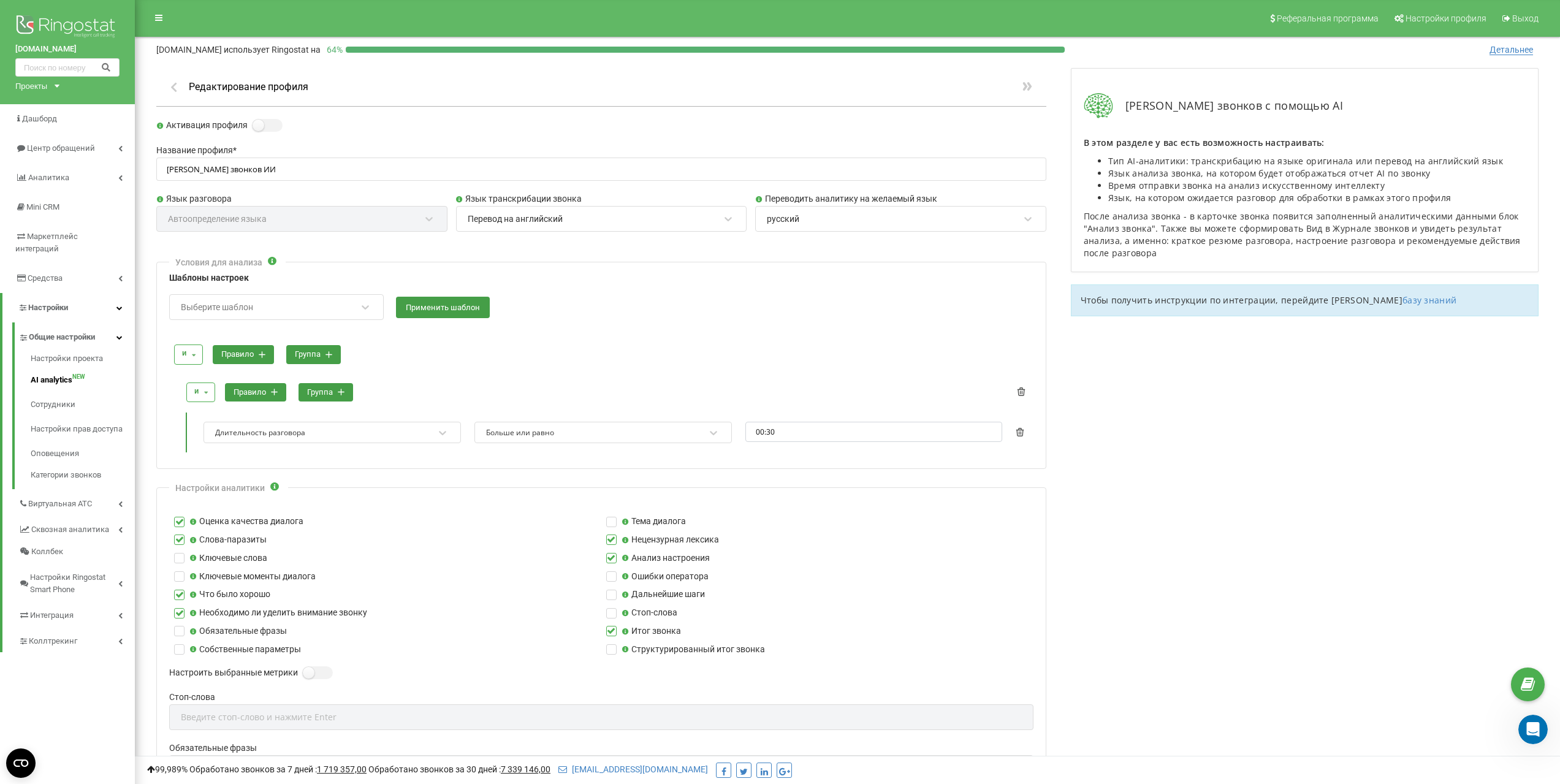
click at [177, 535] on label at bounding box center [179, 535] width 10 height 0
click at [0, 0] on input "Слова-паразиты" at bounding box center [0, 0] width 0 height 0
click at [172, 558] on div "Ключевые слова" at bounding box center [385, 558] width 433 height 13
click at [179, 552] on label at bounding box center [179, 552] width 10 height 0
click at [0, 0] on input "Ключевые слова" at bounding box center [0, 0] width 0 height 0
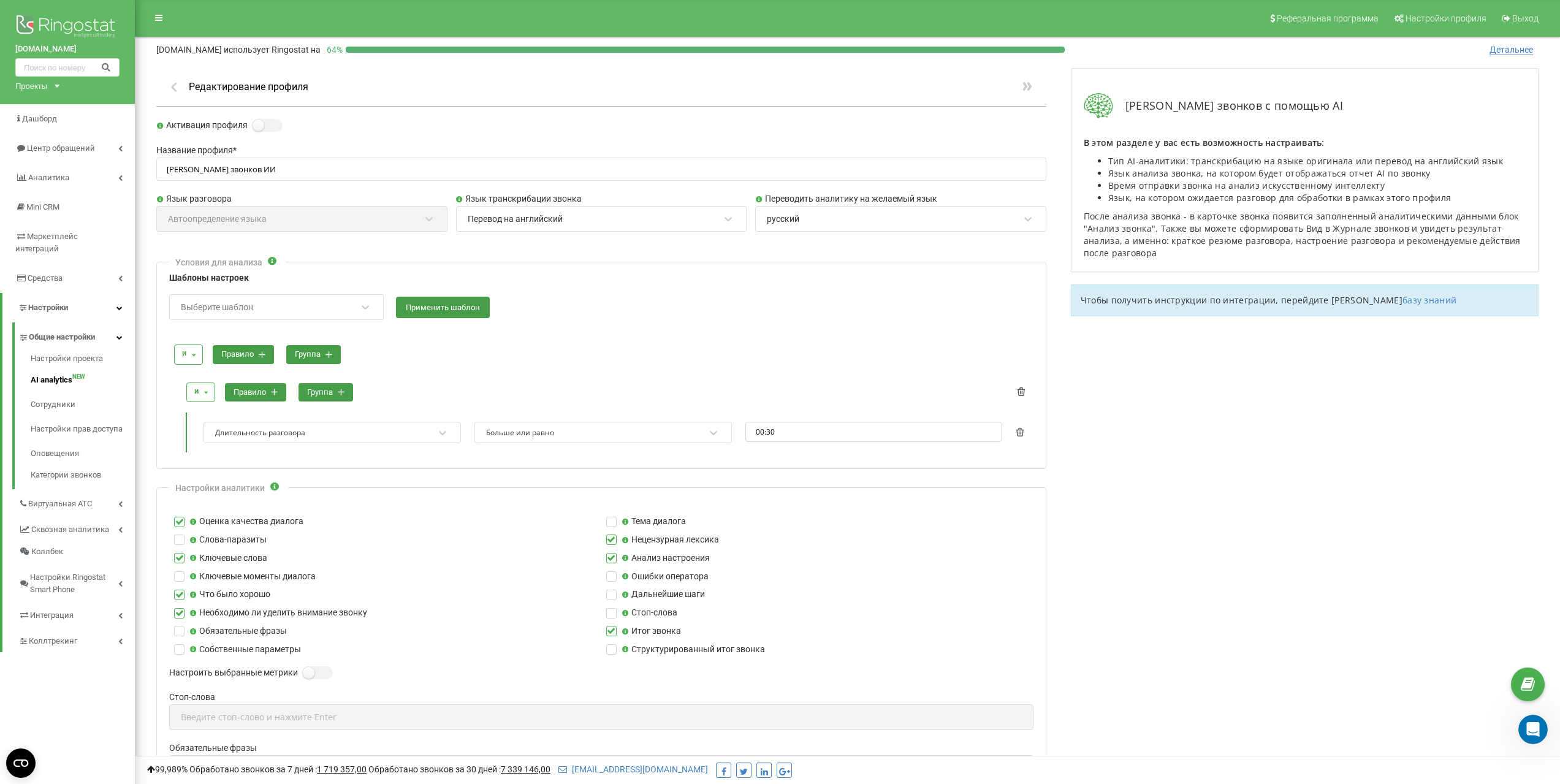
scroll to position [61, 0]
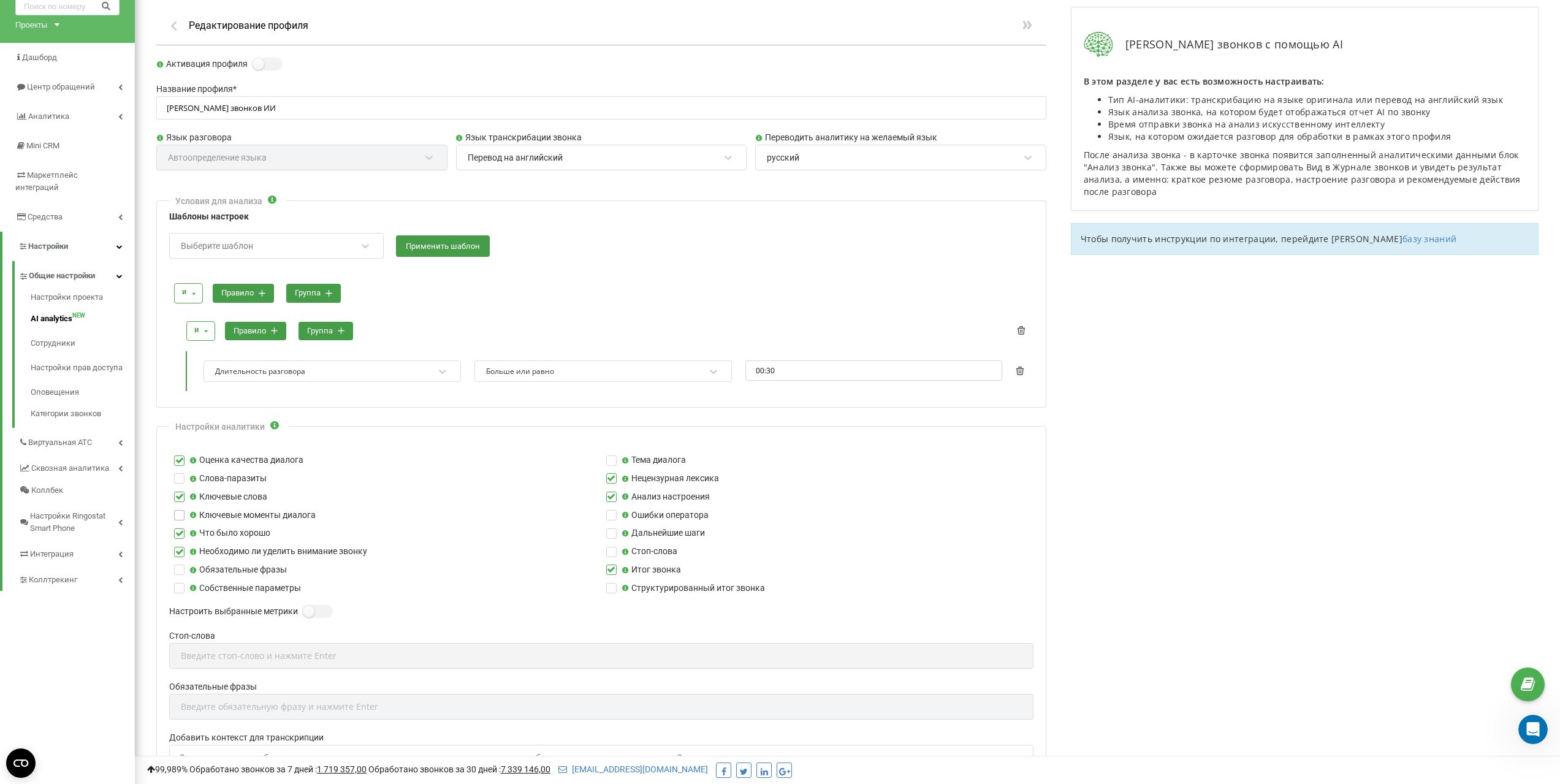
click at [177, 510] on label at bounding box center [179, 510] width 10 height 0
click at [0, 0] on input "Ключевые моменты диалога" at bounding box center [0, 0] width 0 height 0
click at [612, 473] on label at bounding box center [611, 473] width 10 height 0
click at [0, 0] on input "Нецензурная лексика" at bounding box center [0, 0] width 0 height 0
click at [614, 456] on label at bounding box center [611, 456] width 10 height 0
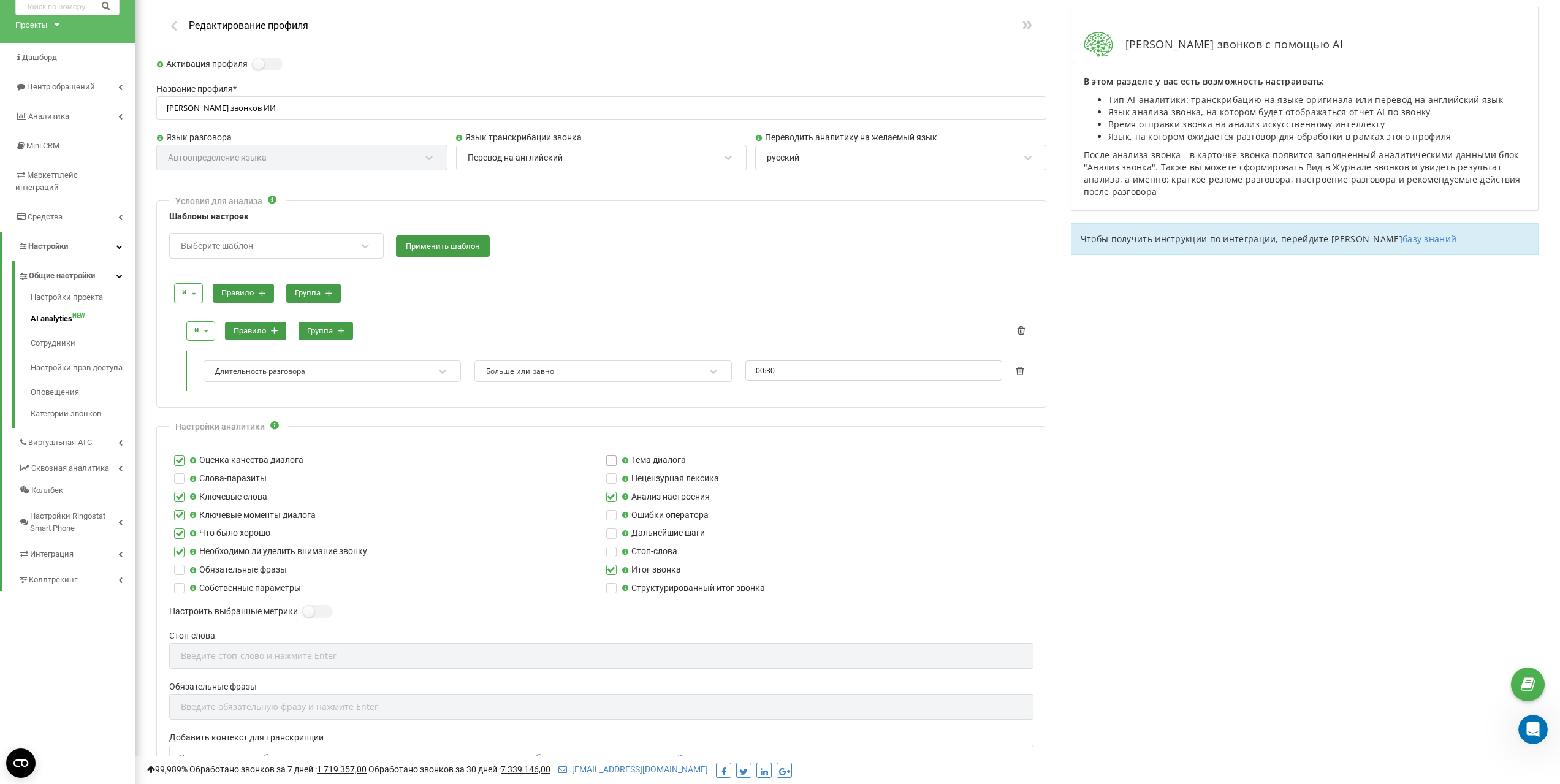
click at [0, 0] on input "Тема диалога" at bounding box center [0, 0] width 0 height 0
click at [605, 589] on div "Структурированный итог звонка" at bounding box center [817, 588] width 433 height 13
click at [615, 583] on label at bounding box center [611, 583] width 10 height 0
click at [0, 0] on input "Структурированный итог звонка" at bounding box center [0, 0] width 0 height 0
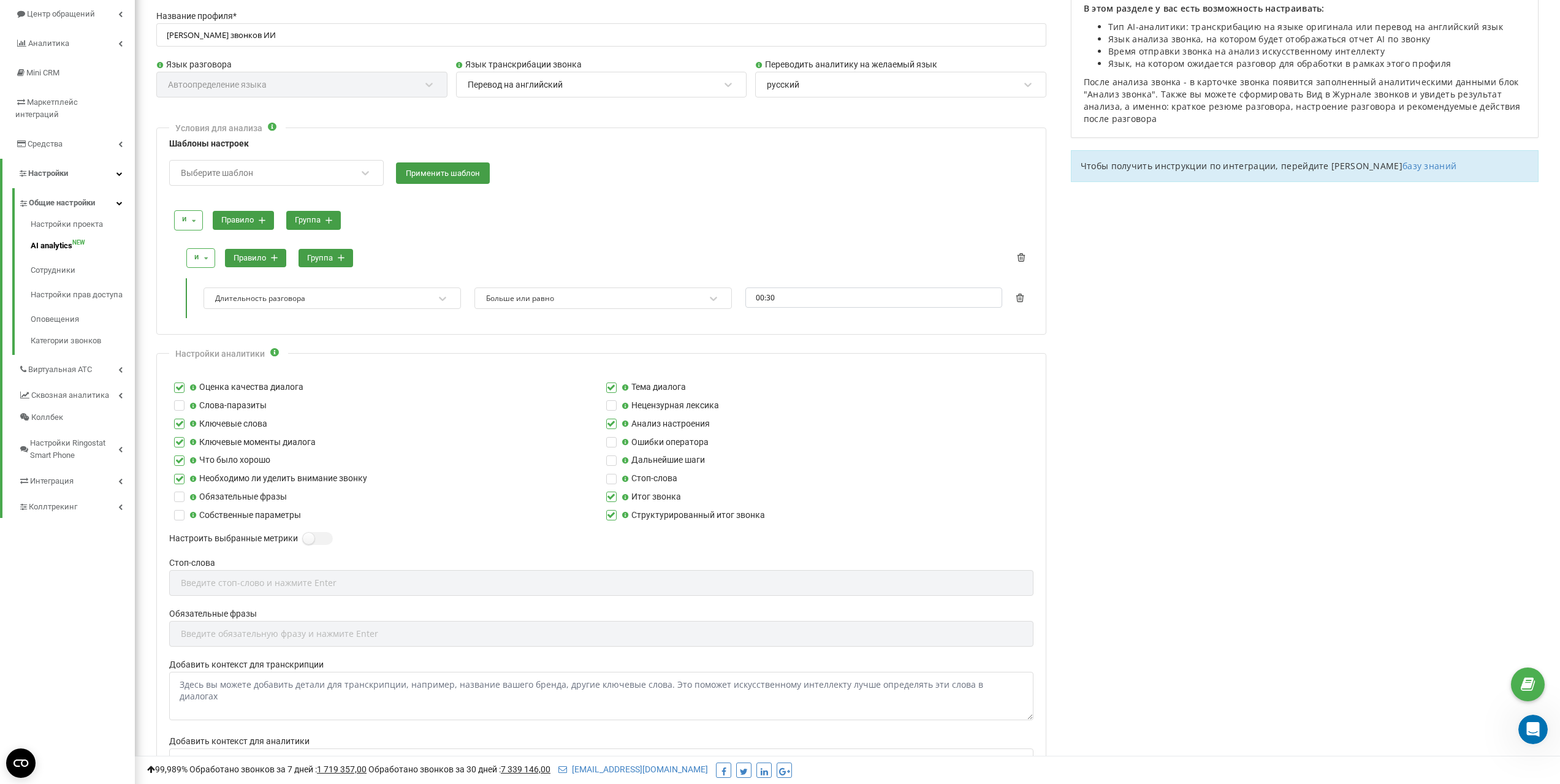
scroll to position [123, 0]
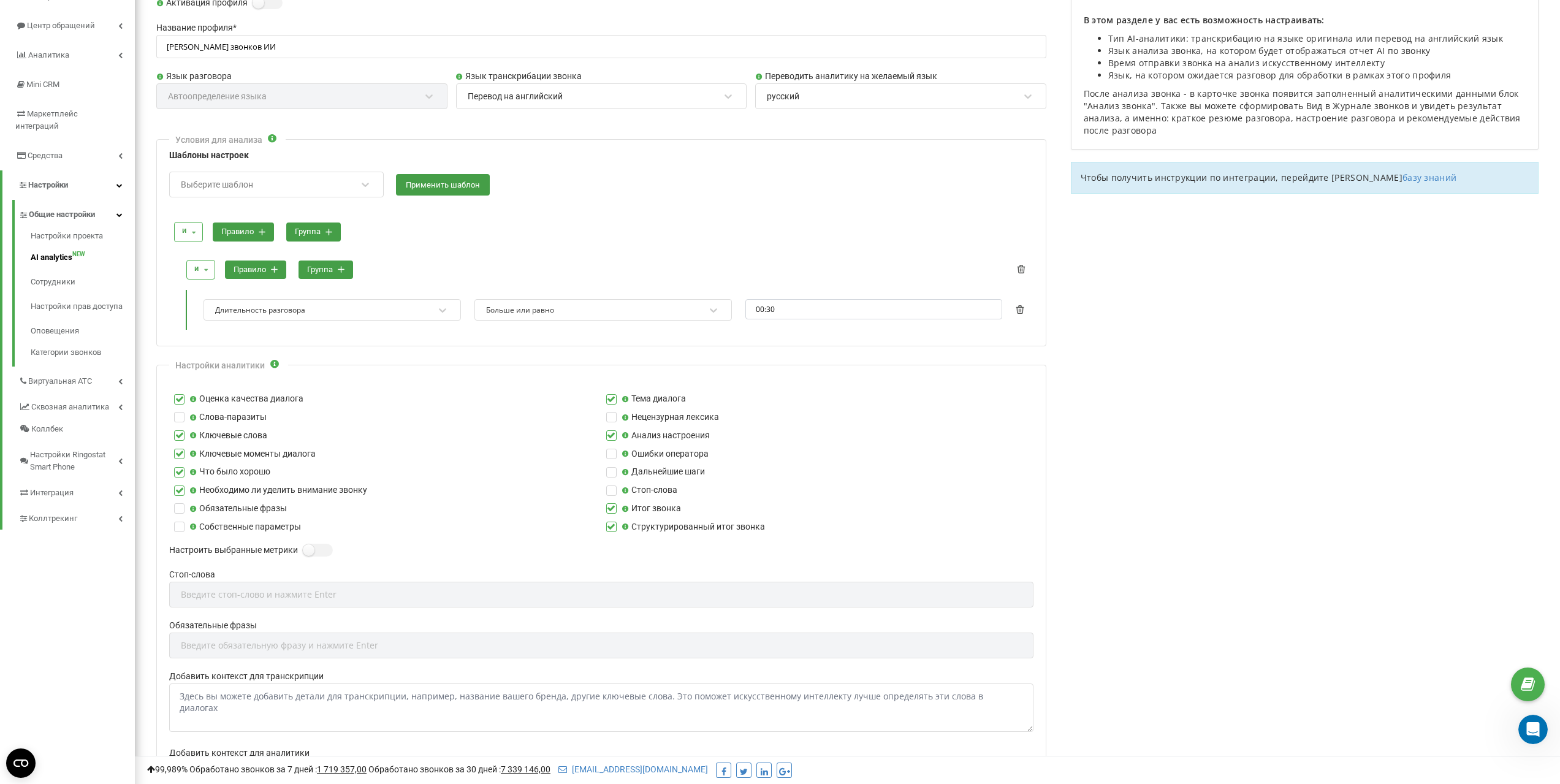
click at [256, 232] on button "правило" at bounding box center [244, 232] width 61 height 19
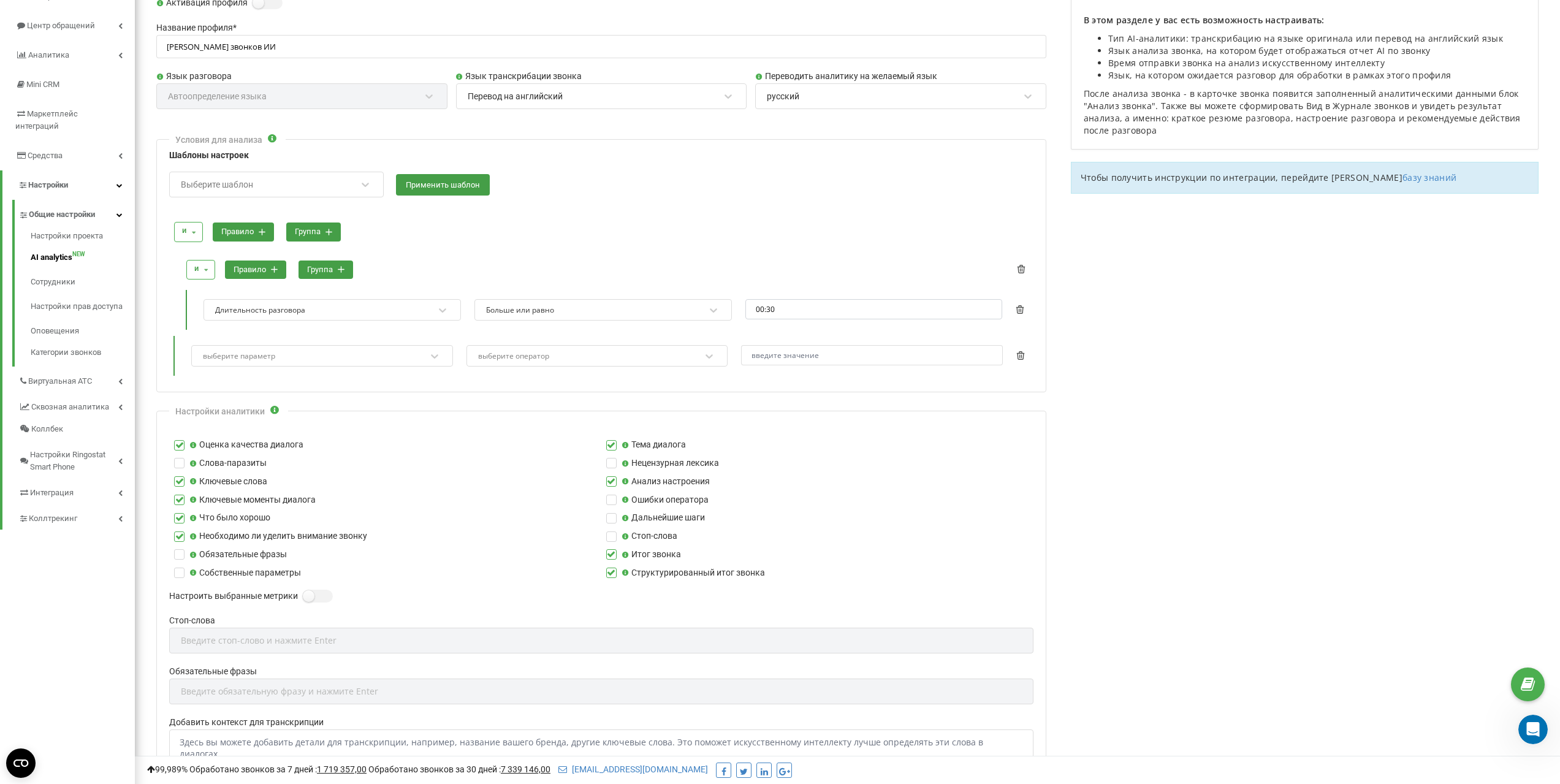
click at [555, 360] on div "выберите оператор" at bounding box center [590, 356] width 225 height 17
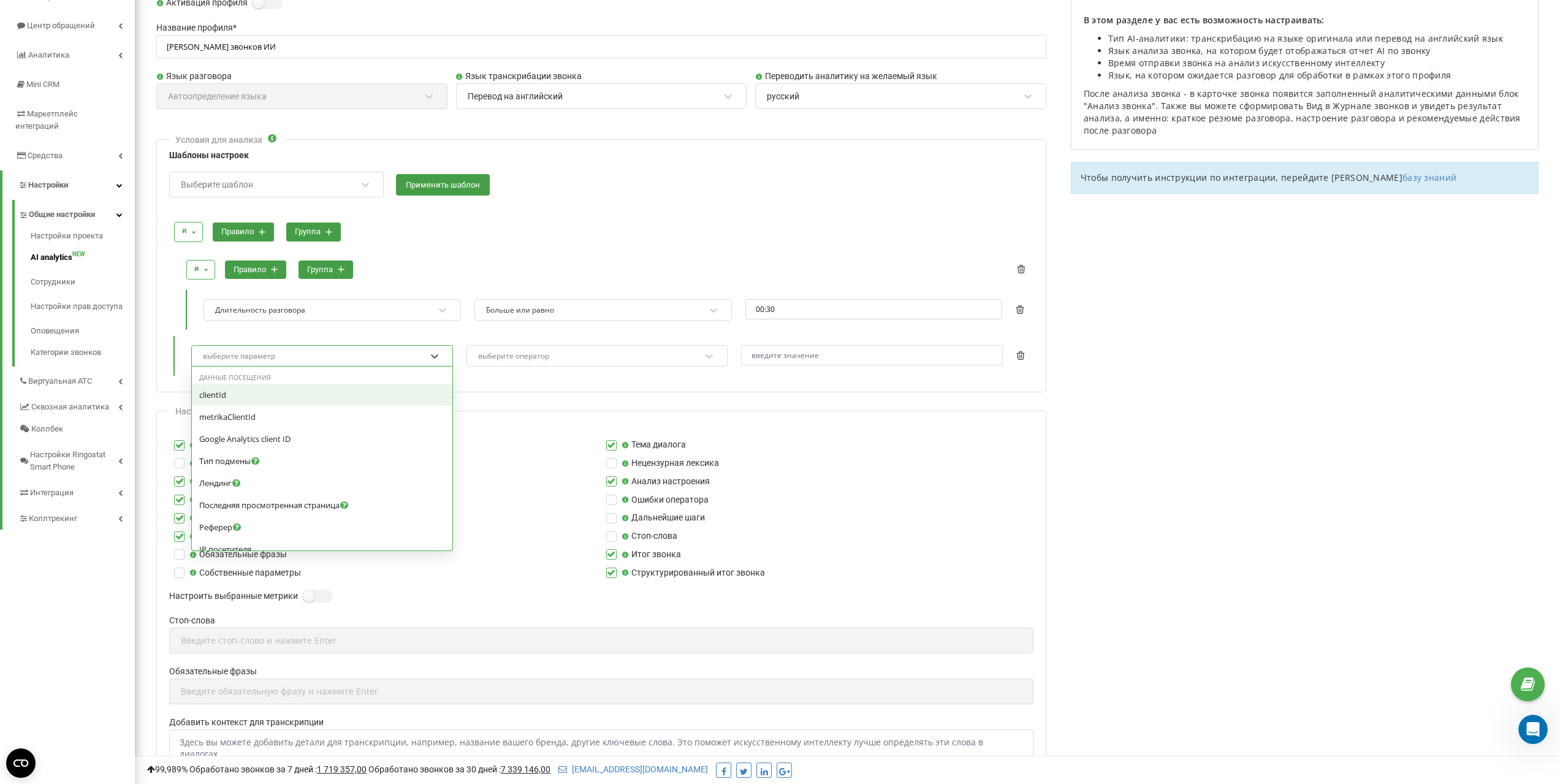
click at [315, 361] on div "выберите параметр" at bounding box center [314, 356] width 225 height 17
click at [621, 248] on div "и и или правило группа и и или правило группа Длительность разговора Больше или…" at bounding box center [602, 296] width 863 height 160
